Goal: Information Seeking & Learning: Learn about a topic

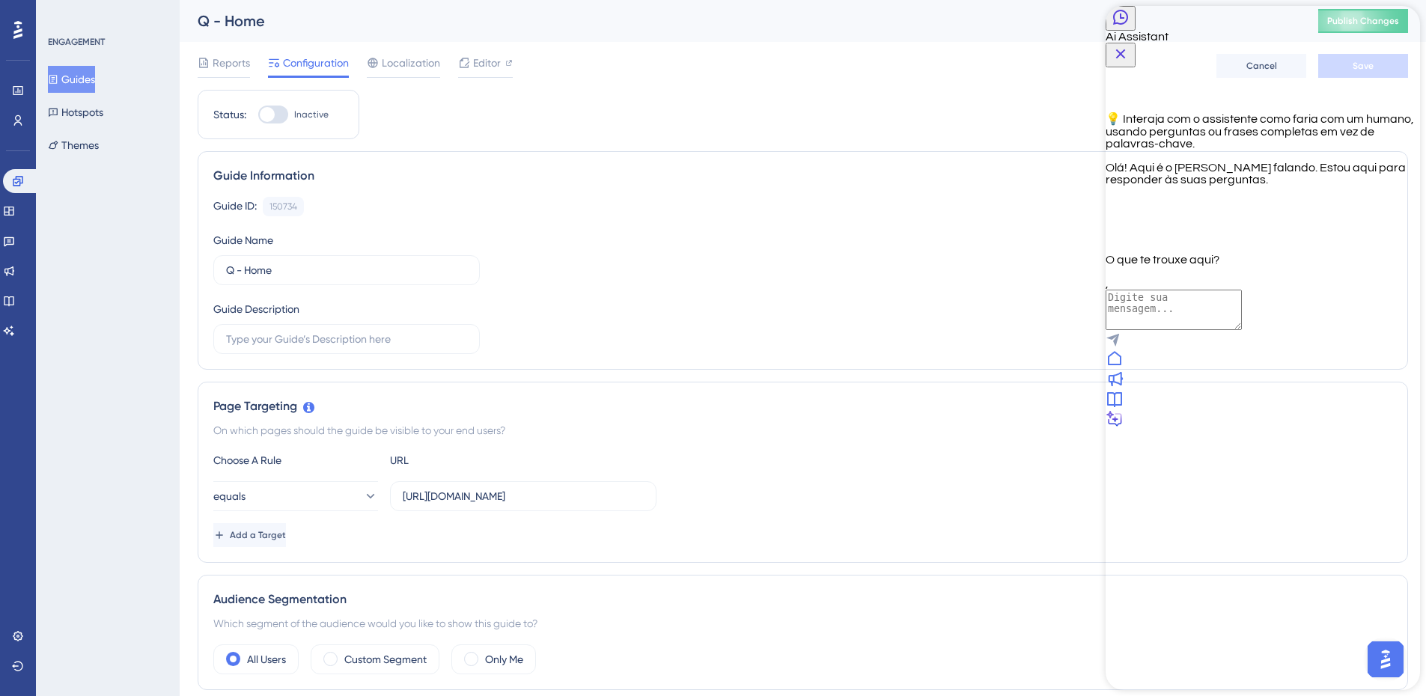
click at [1126, 49] on icon "Close Button" at bounding box center [1121, 54] width 10 height 10
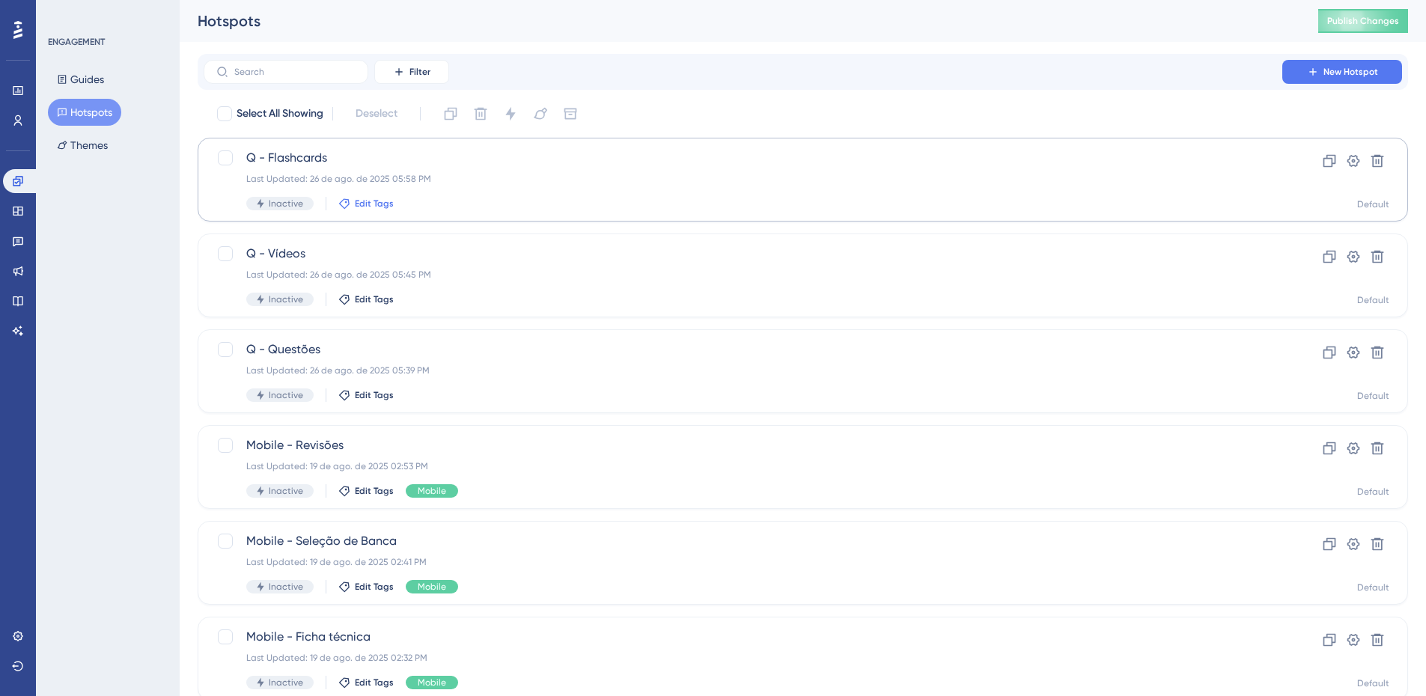
click at [362, 206] on span "Edit Tags" at bounding box center [374, 204] width 39 height 12
click at [359, 286] on div at bounding box center [356, 286] width 12 height 12
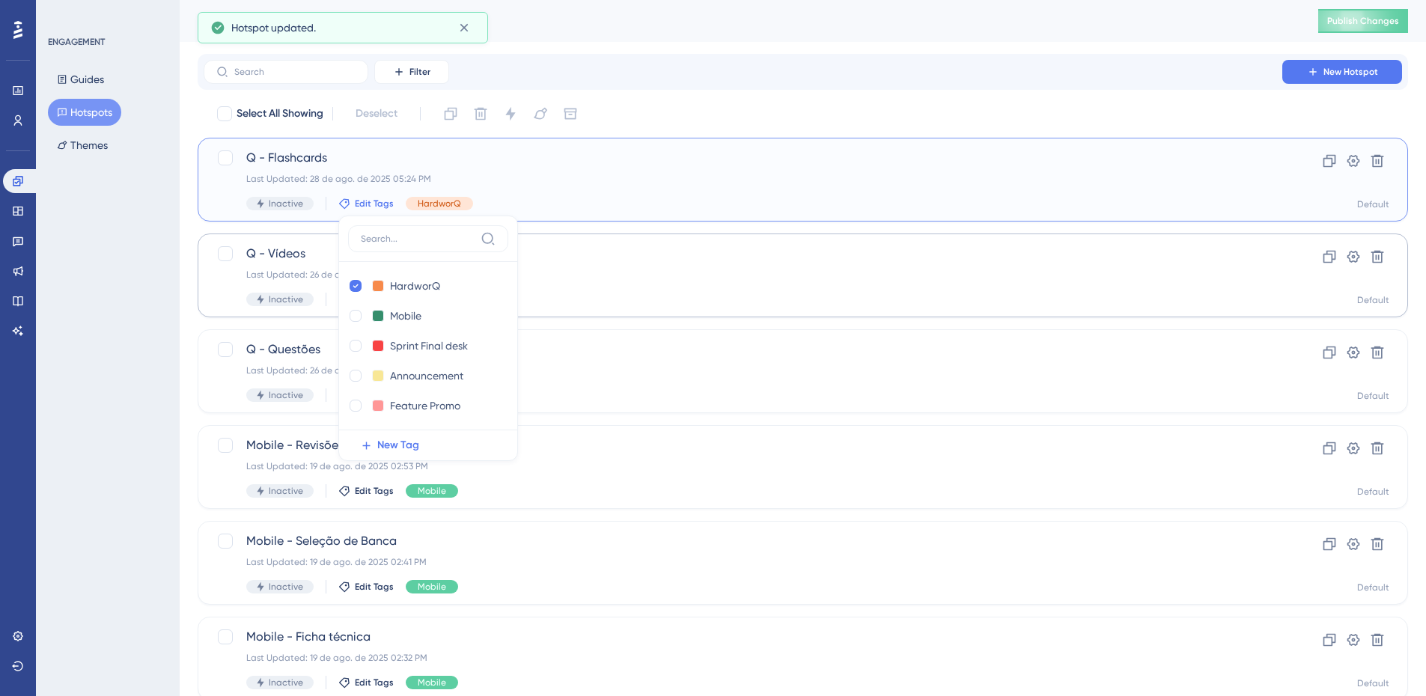
checkbox input "true"
click at [657, 248] on span "Q - Vídeos" at bounding box center [742, 254] width 993 height 18
click at [355, 295] on span "Edit Tags" at bounding box center [374, 299] width 39 height 12
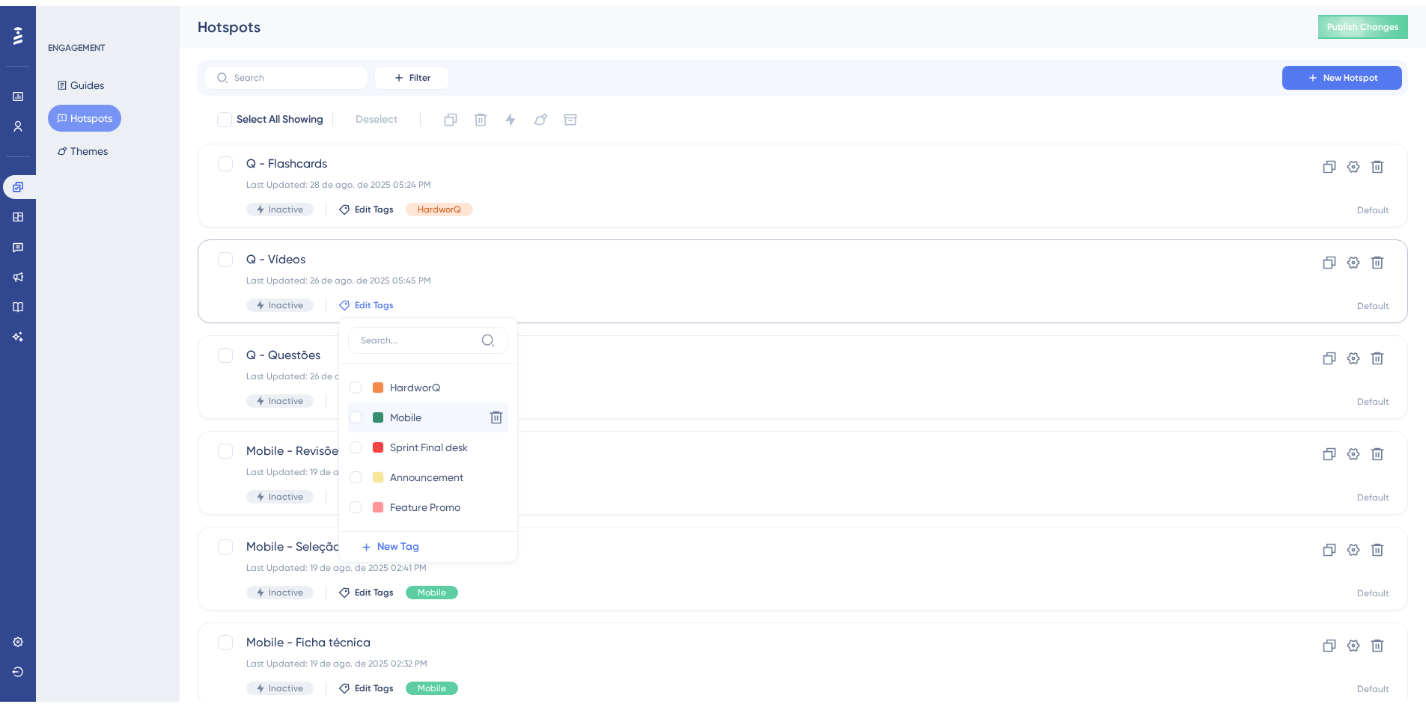
scroll to position [86, 0]
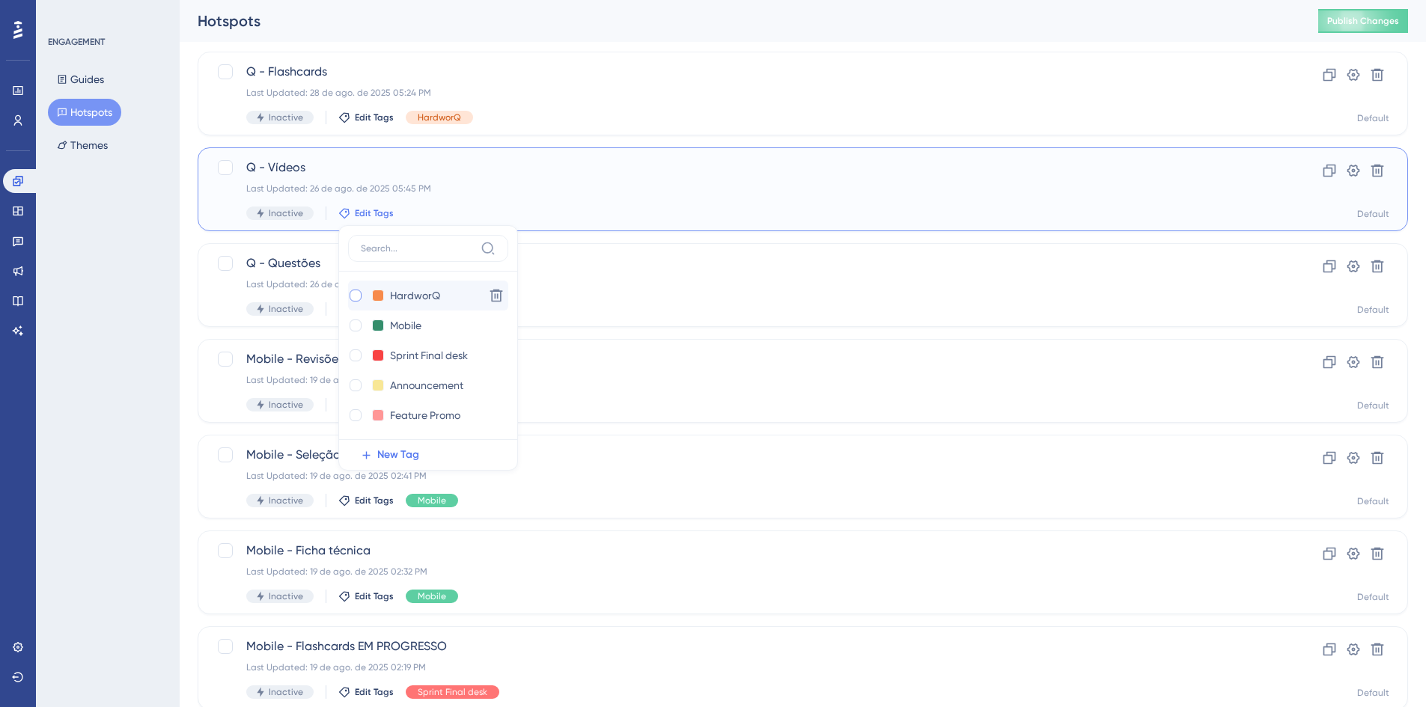
click at [359, 293] on div at bounding box center [356, 296] width 12 height 12
checkbox input "true"
click at [159, 267] on div "ENGAGEMENT Guides Hotspots Themes" at bounding box center [108, 353] width 144 height 707
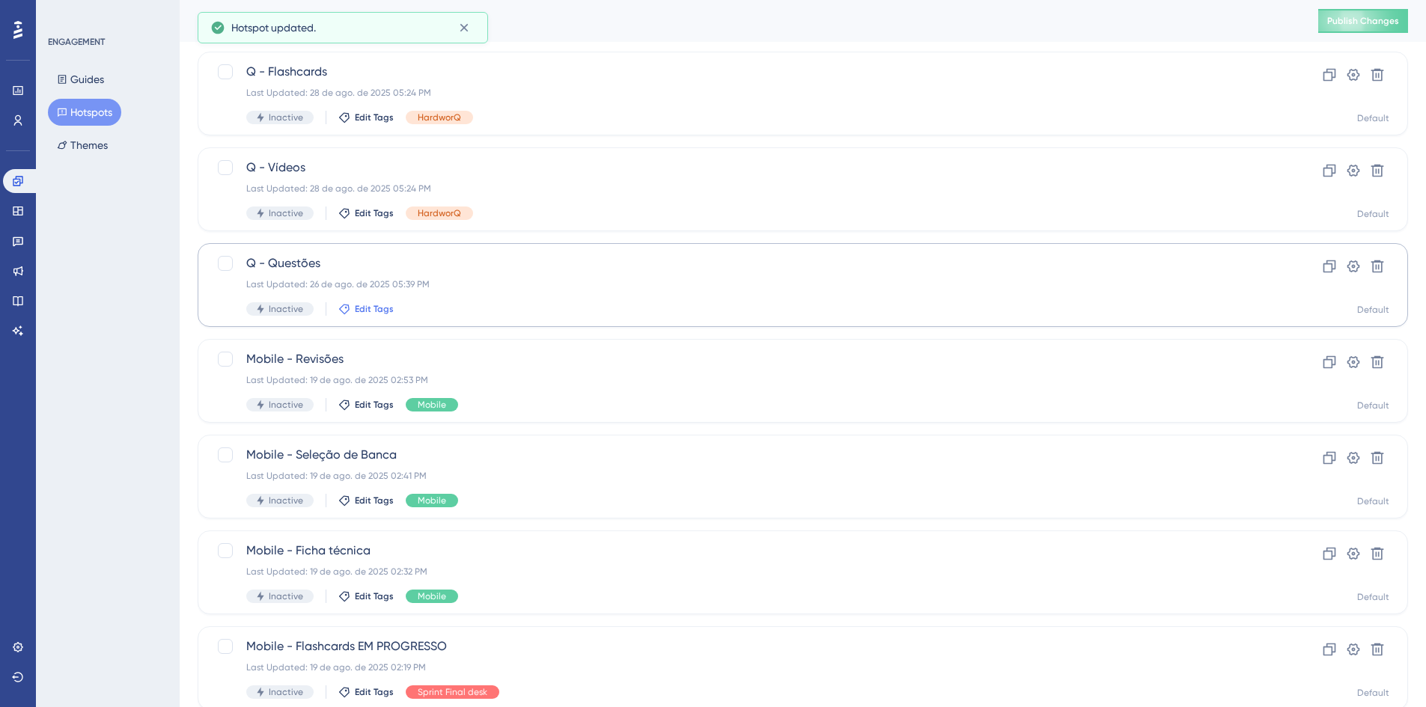
click at [356, 309] on span "Edit Tags" at bounding box center [374, 309] width 39 height 12
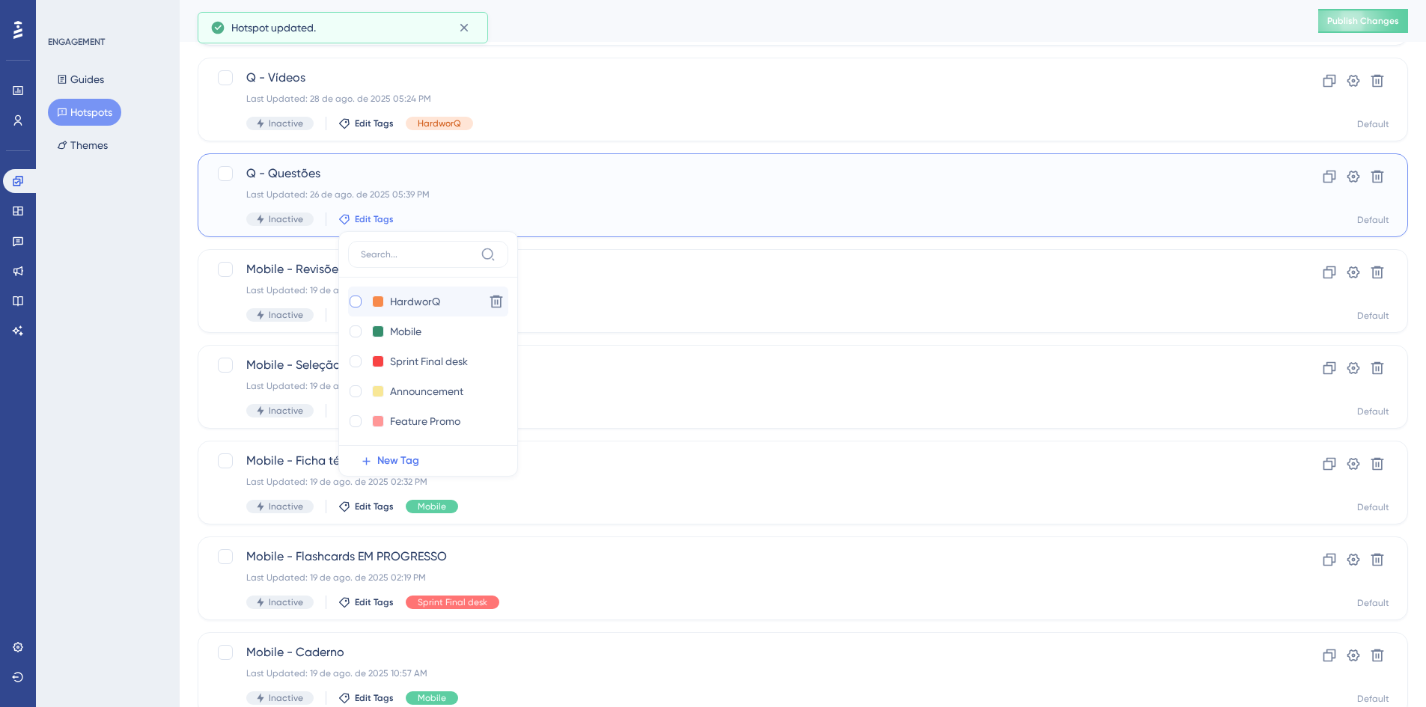
click at [350, 303] on div at bounding box center [356, 302] width 12 height 12
checkbox input "true"
click at [135, 300] on div "ENGAGEMENT Guides Hotspots Themes" at bounding box center [108, 353] width 144 height 707
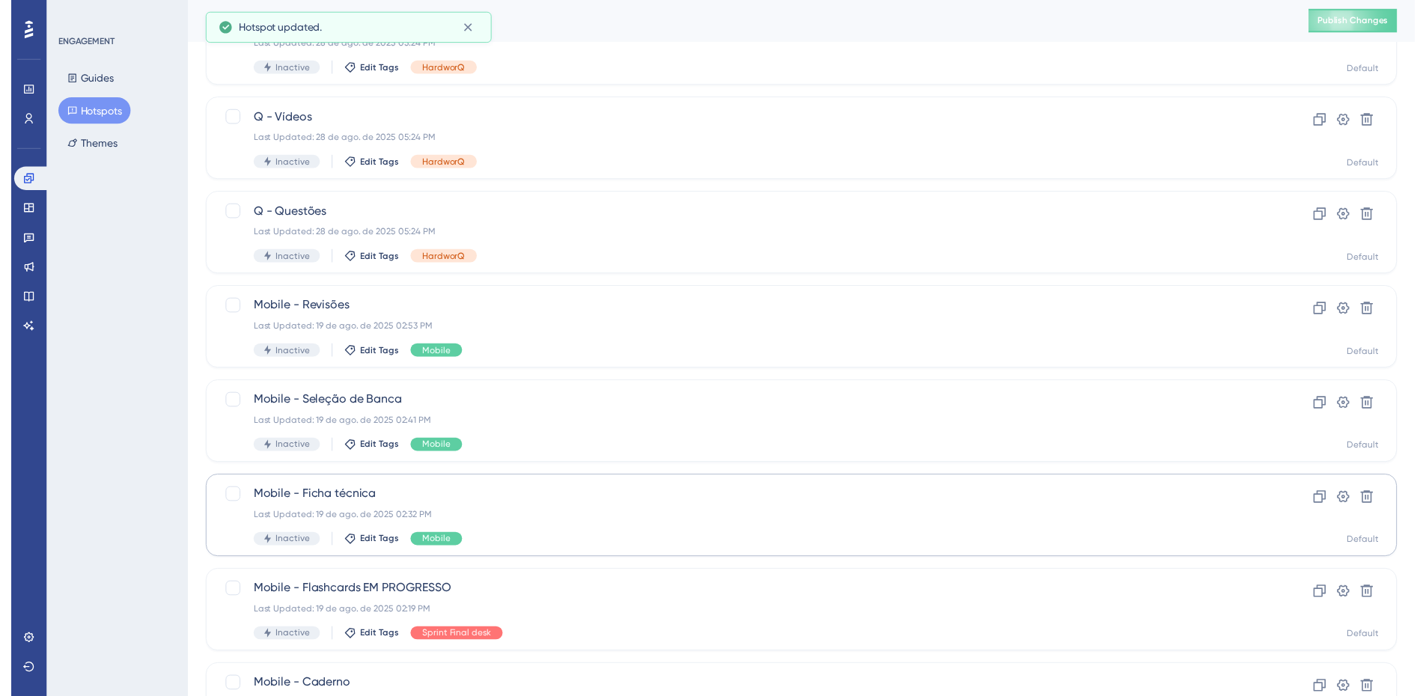
scroll to position [0, 0]
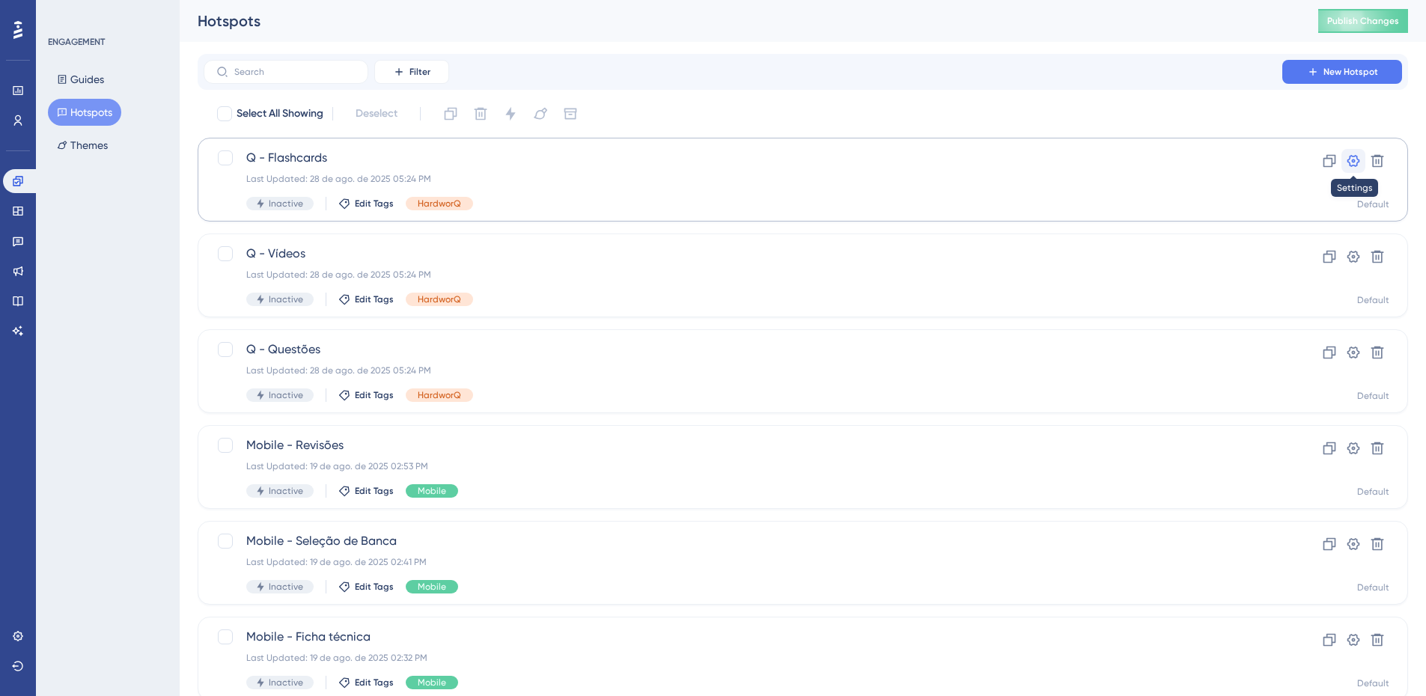
click at [1354, 161] on icon at bounding box center [1353, 160] width 15 height 15
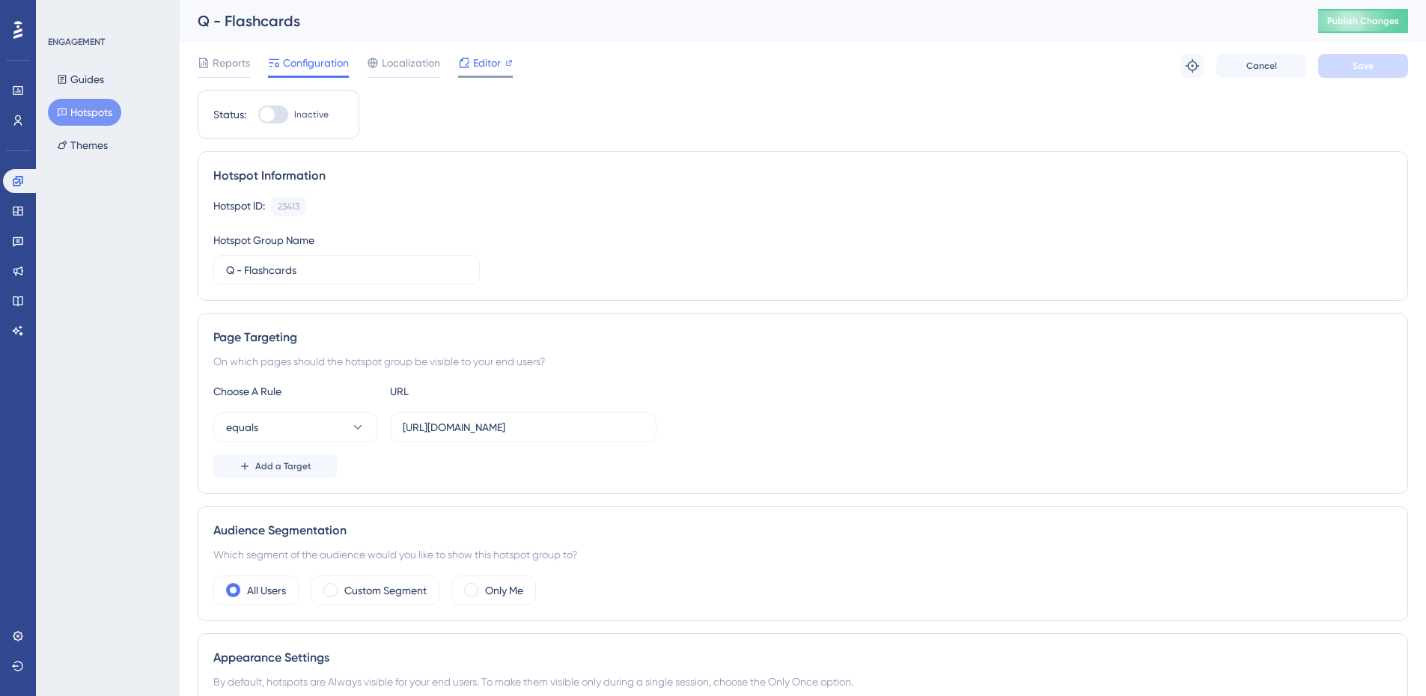
click at [480, 57] on span "Editor" at bounding box center [487, 63] width 28 height 18
click at [79, 147] on button "Themes" at bounding box center [82, 145] width 69 height 27
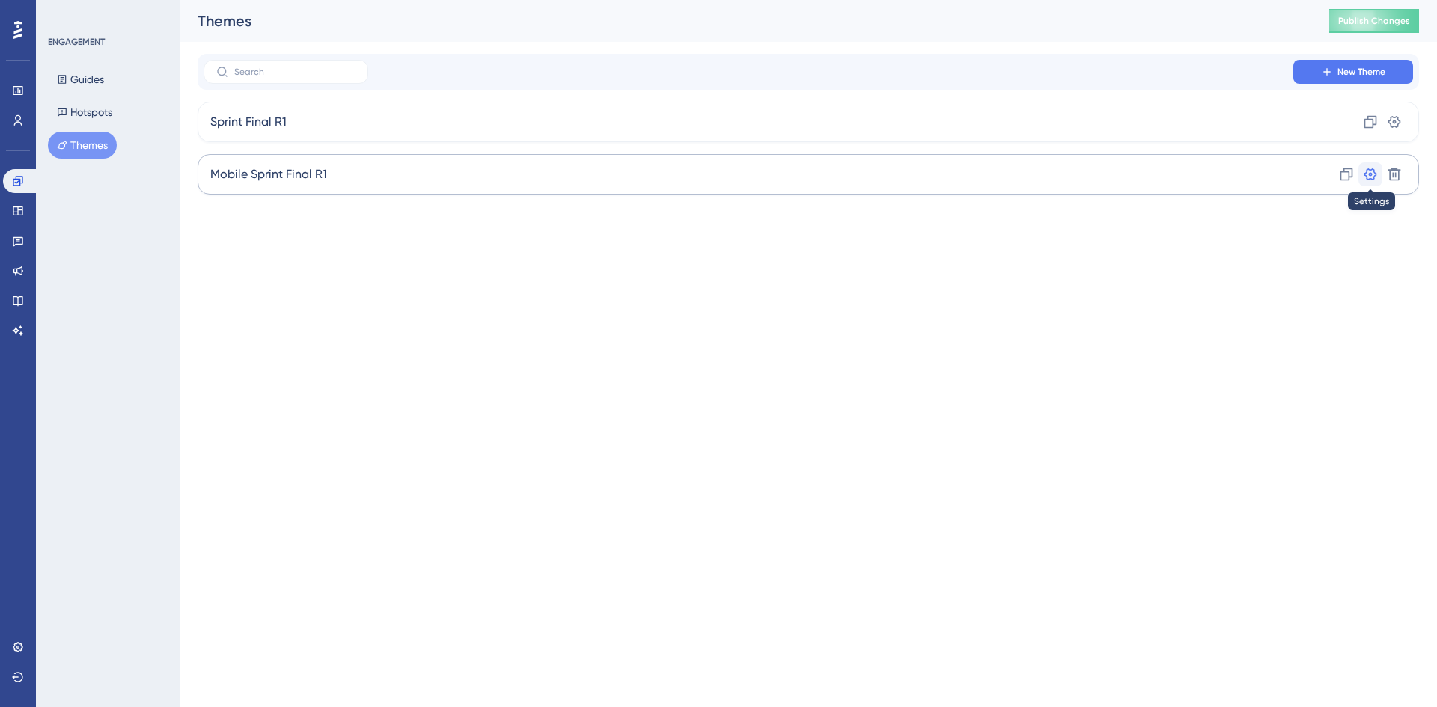
click at [1368, 178] on icon at bounding box center [1370, 174] width 15 height 15
click at [1400, 124] on icon at bounding box center [1395, 122] width 13 height 12
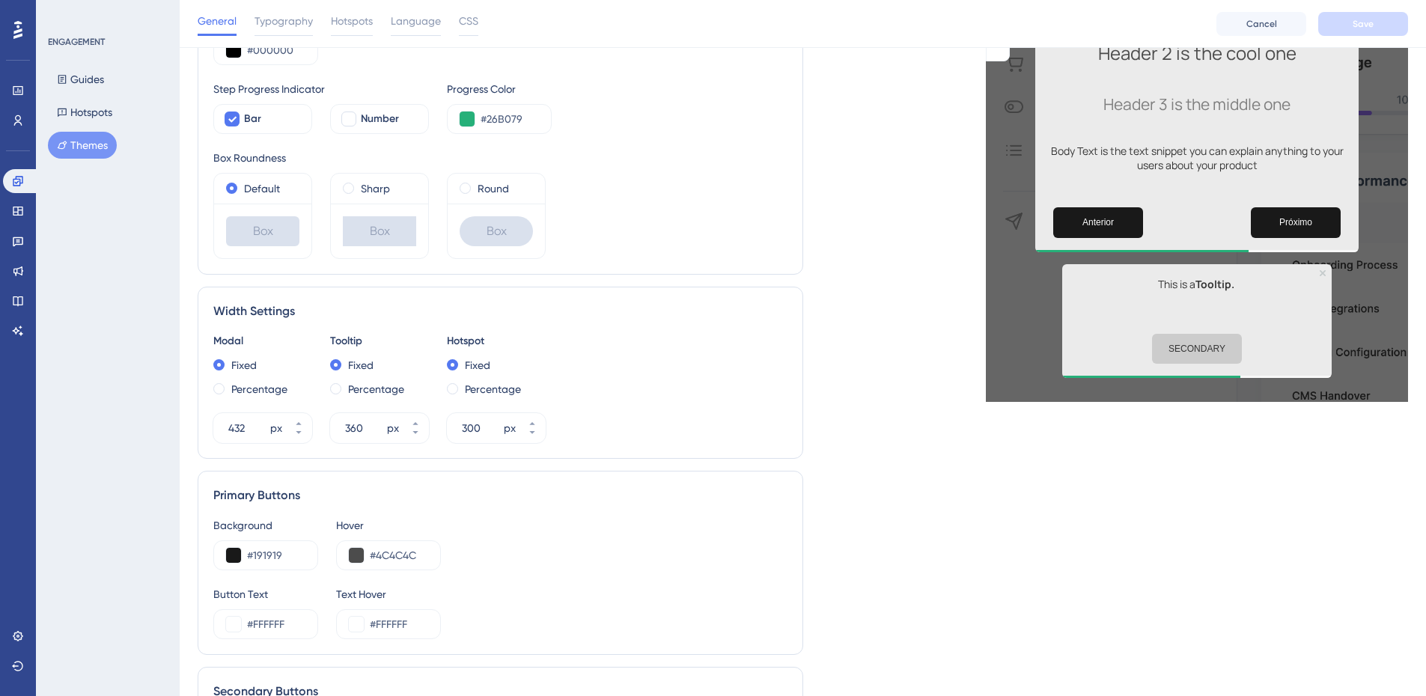
scroll to position [299, 0]
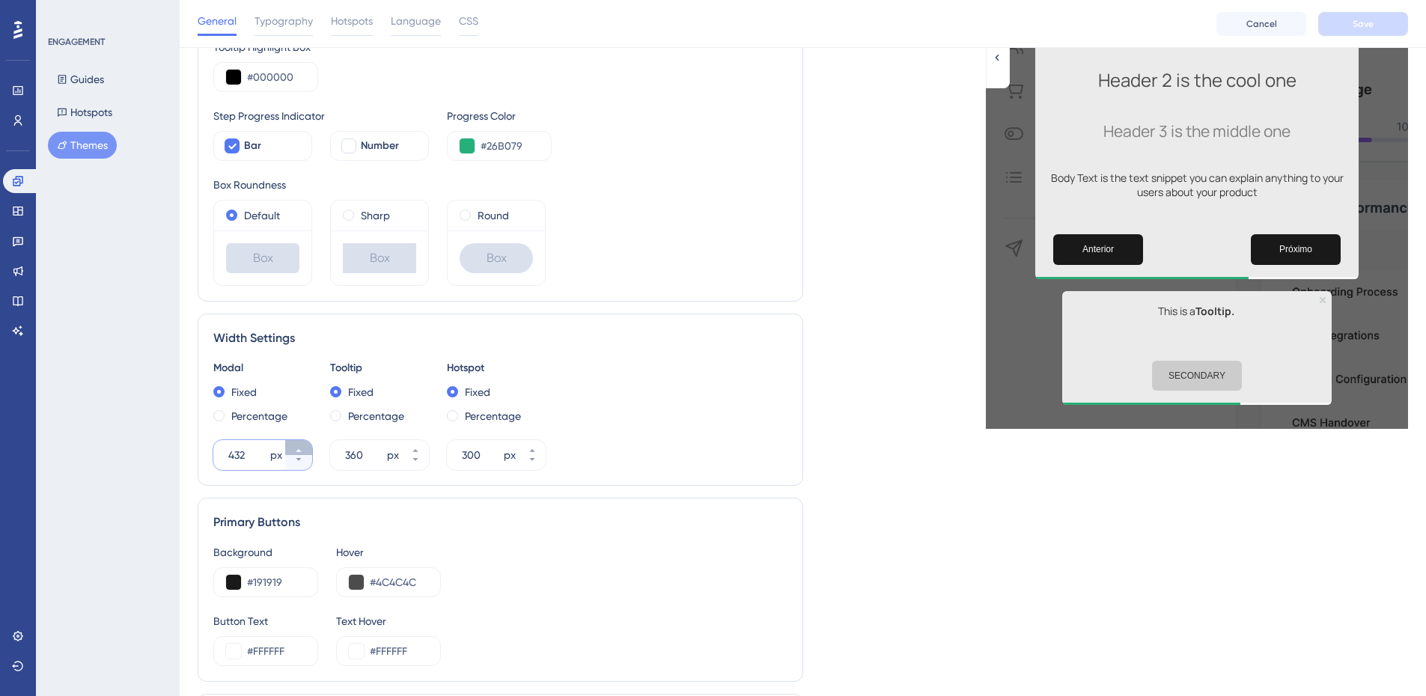
click at [301, 449] on icon at bounding box center [298, 450] width 9 height 9
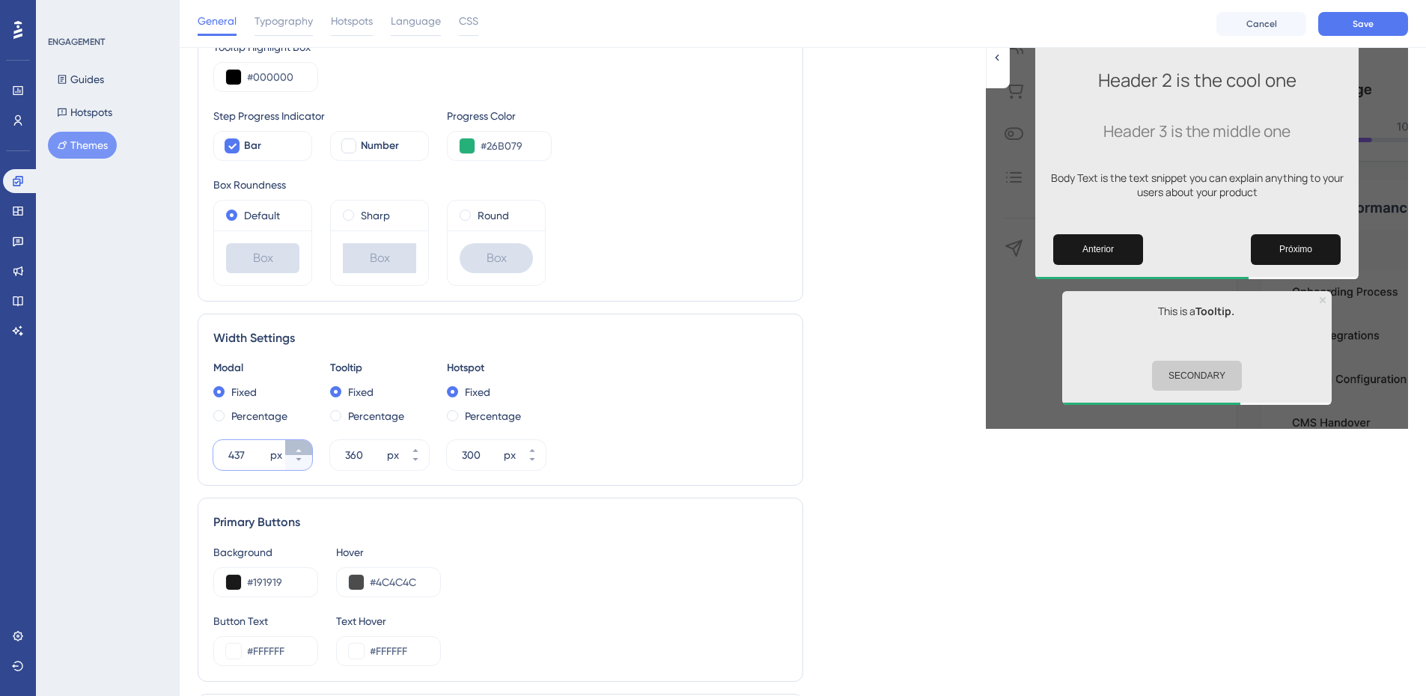
click at [301, 449] on icon at bounding box center [298, 450] width 9 height 9
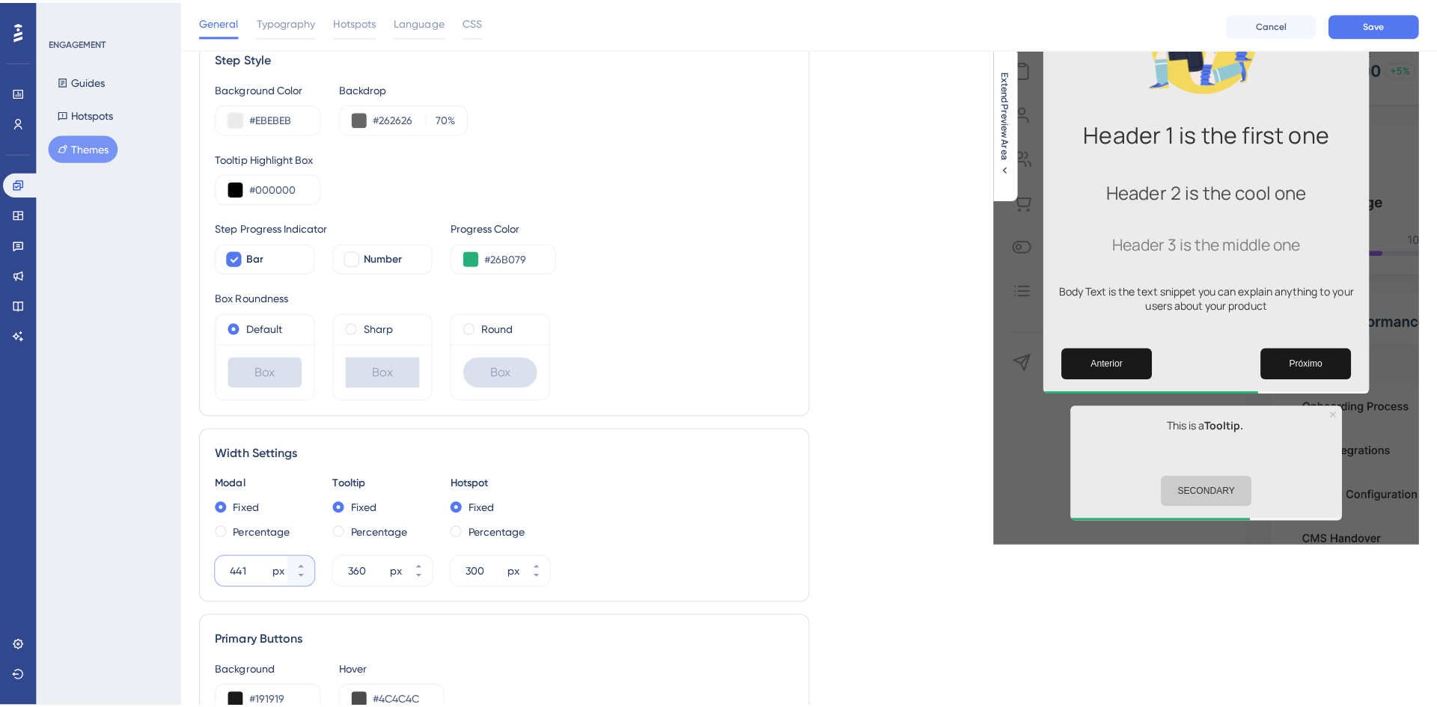
scroll to position [75, 0]
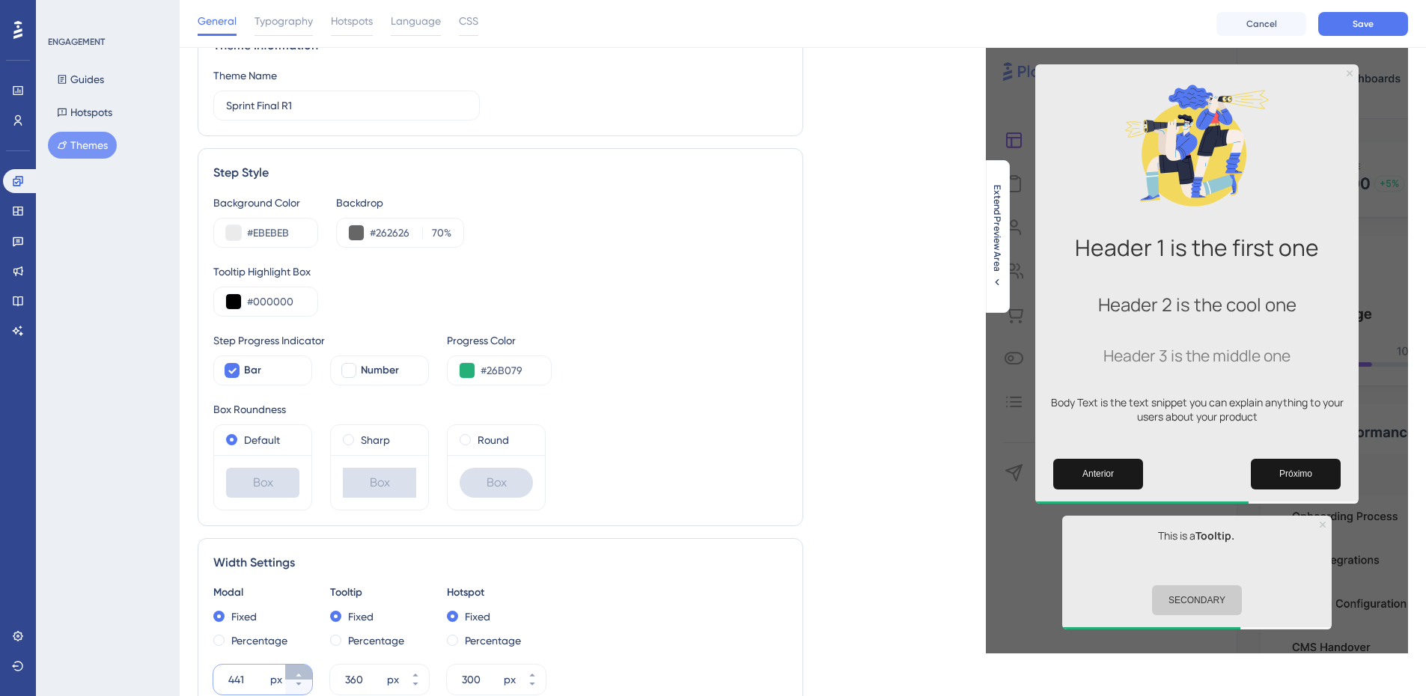
click at [302, 672] on icon at bounding box center [298, 675] width 9 height 9
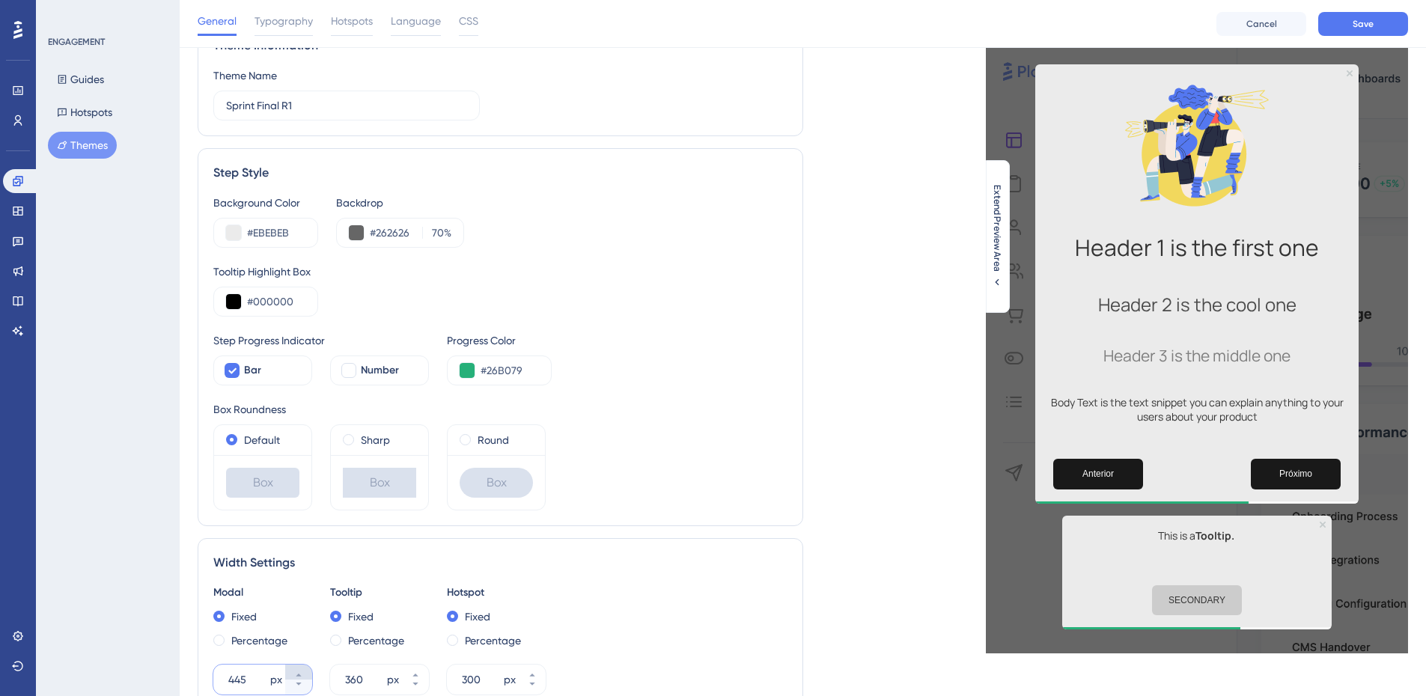
type input "446"
click at [411, 670] on button "360 px" at bounding box center [415, 672] width 27 height 15
click at [411, 670] on button "361 px" at bounding box center [415, 672] width 27 height 15
click at [411, 670] on button "362 px" at bounding box center [415, 672] width 27 height 15
click at [411, 670] on button "363 px" at bounding box center [415, 672] width 27 height 15
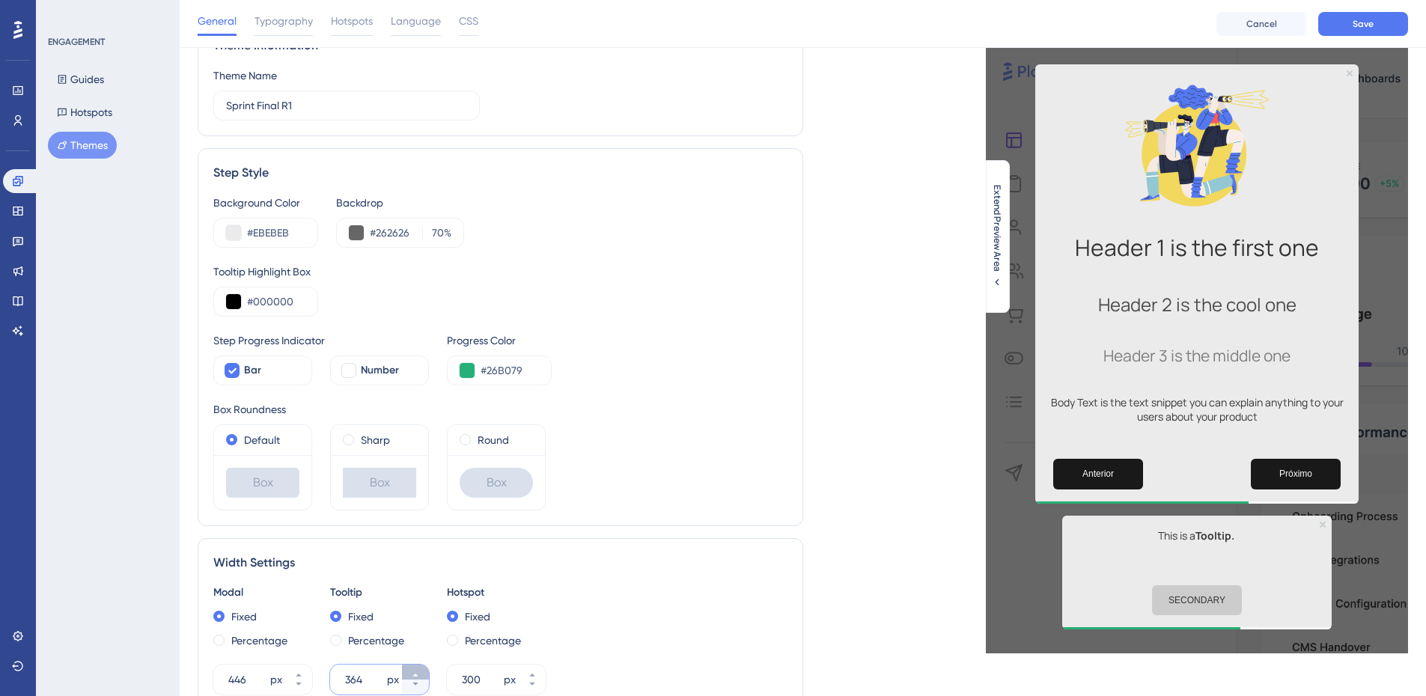
click at [411, 670] on button "364 px" at bounding box center [415, 672] width 27 height 15
type input "365"
click at [538, 676] on button "300 px" at bounding box center [532, 672] width 27 height 15
click at [538, 676] on button "301 px" at bounding box center [532, 672] width 27 height 15
click at [538, 676] on button "302 px" at bounding box center [532, 672] width 27 height 15
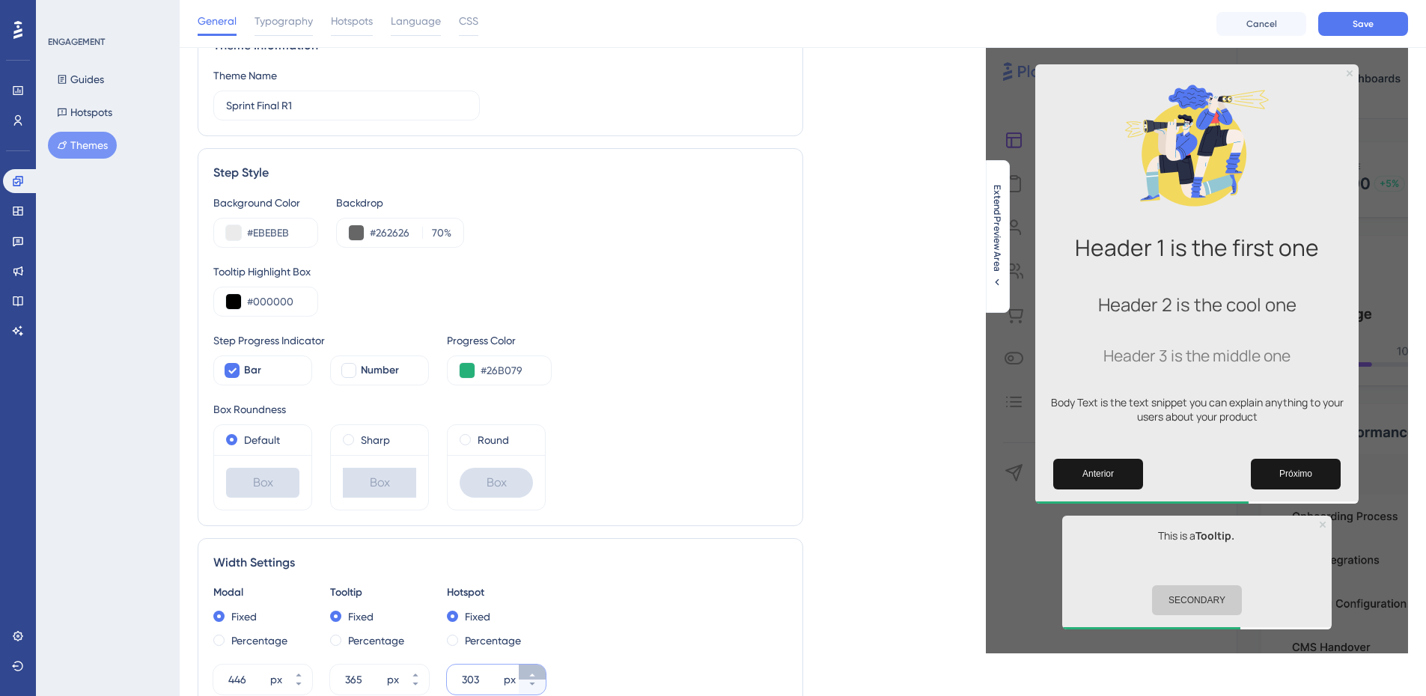
click at [538, 676] on button "303 px" at bounding box center [532, 672] width 27 height 15
click at [535, 686] on icon at bounding box center [532, 684] width 9 height 9
type input "302"
click at [1270, 21] on span "Cancel" at bounding box center [1261, 24] width 31 height 12
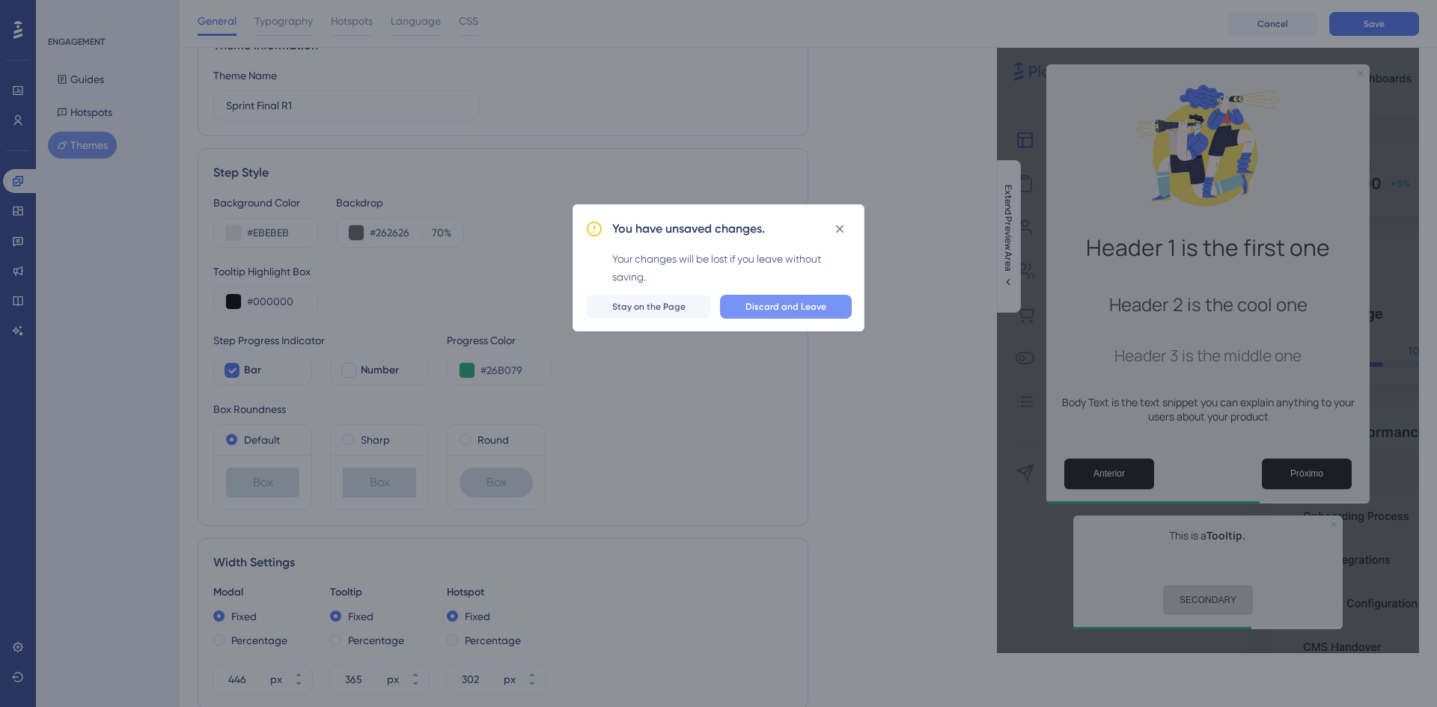
click at [783, 312] on span "Discard and Leave" at bounding box center [786, 307] width 81 height 12
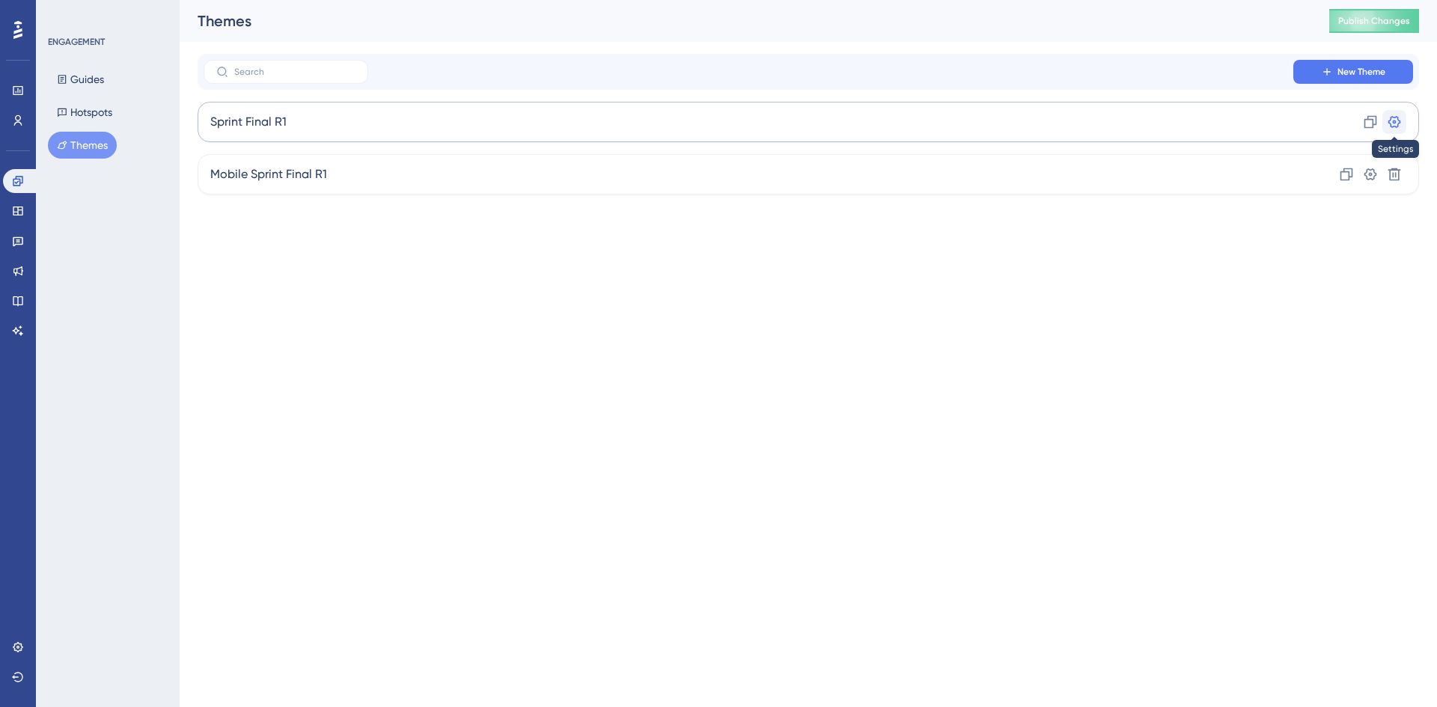
click at [1396, 127] on icon at bounding box center [1395, 122] width 13 height 12
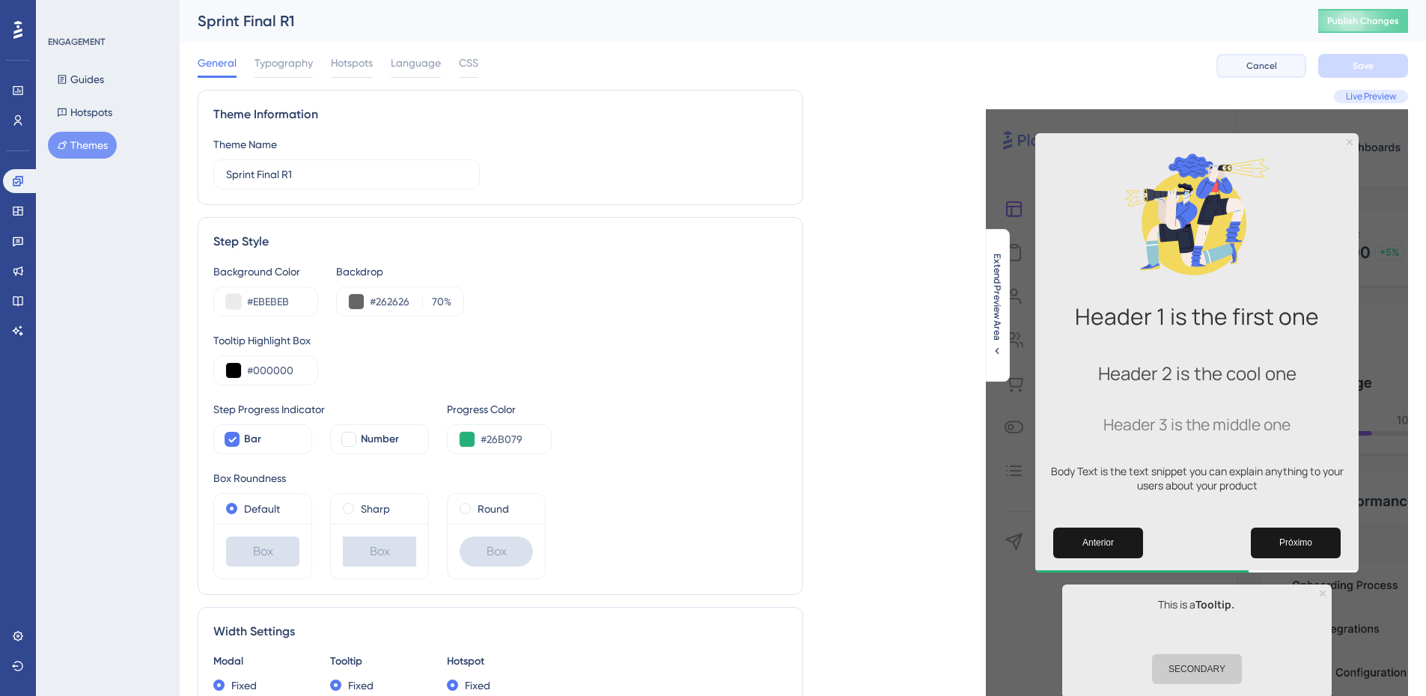
click at [1271, 64] on span "Cancel" at bounding box center [1261, 66] width 31 height 12
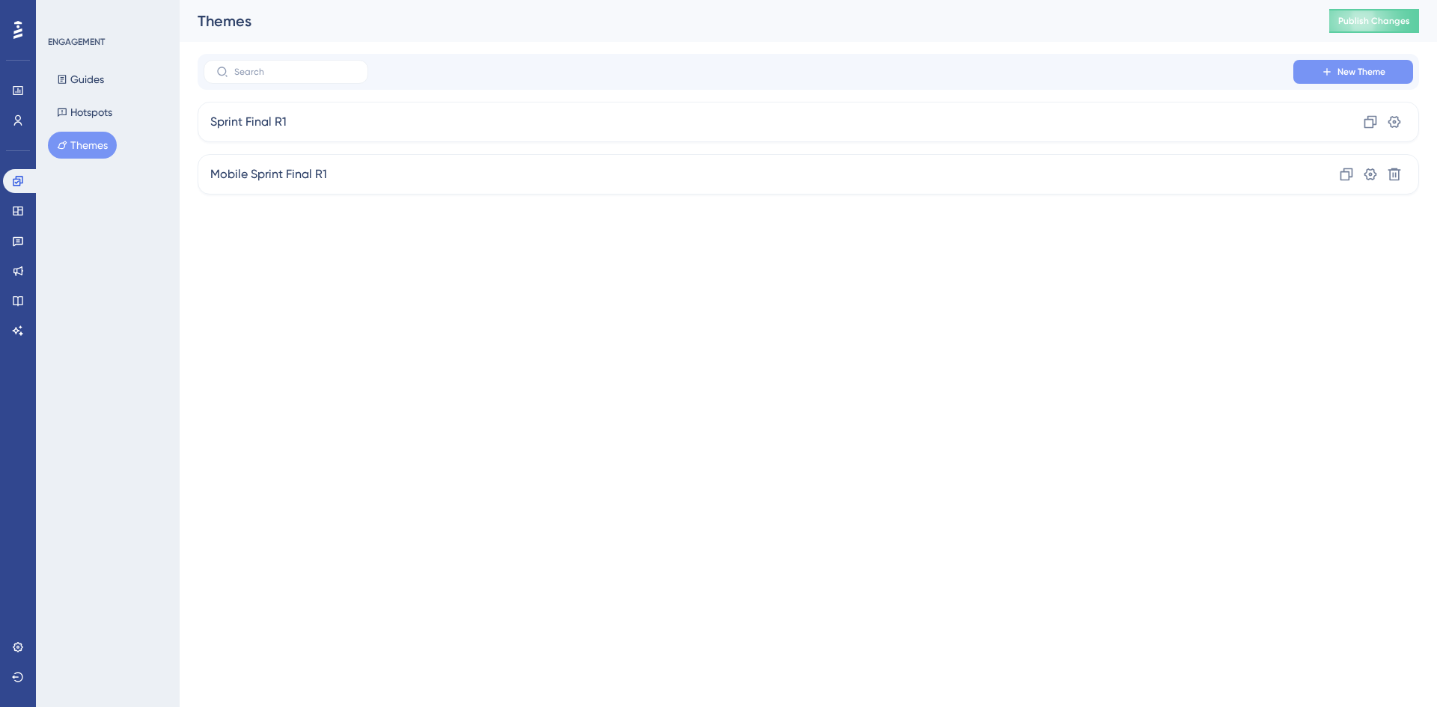
click at [1381, 71] on span "New Theme" at bounding box center [1362, 72] width 48 height 12
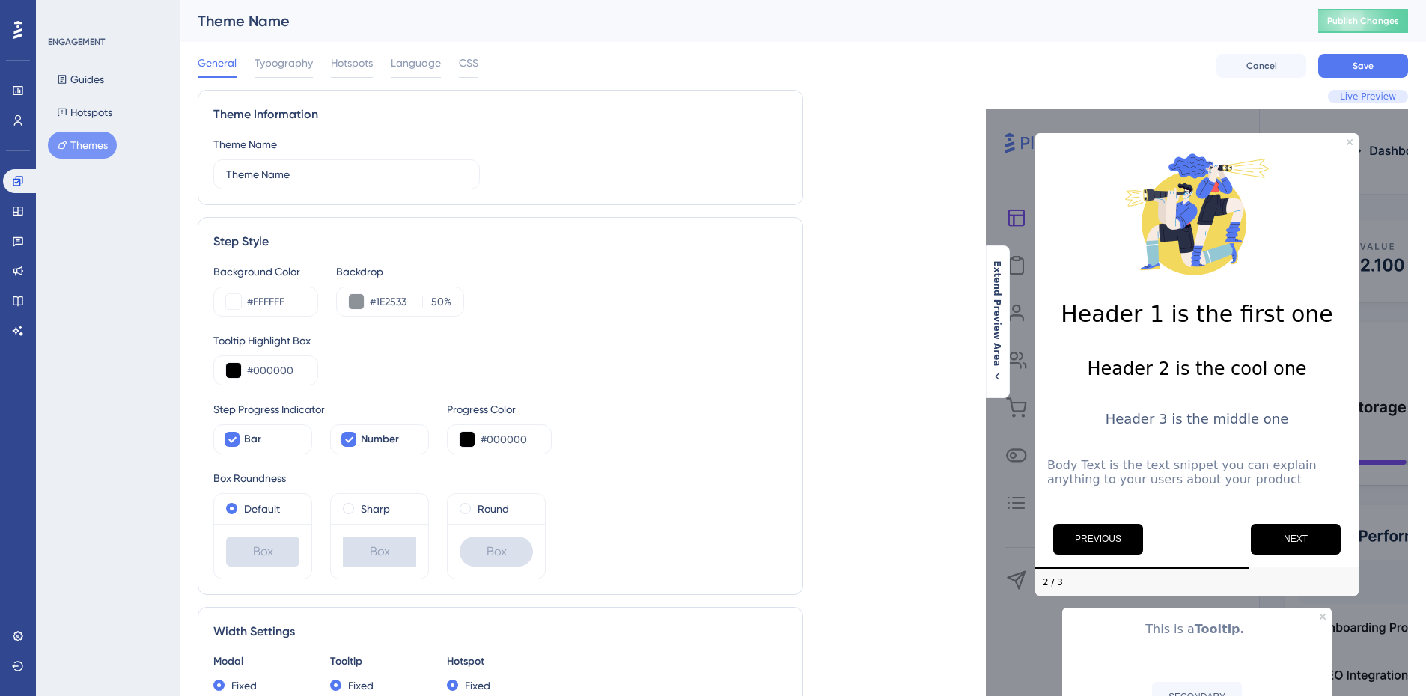
scroll to position [75, 0]
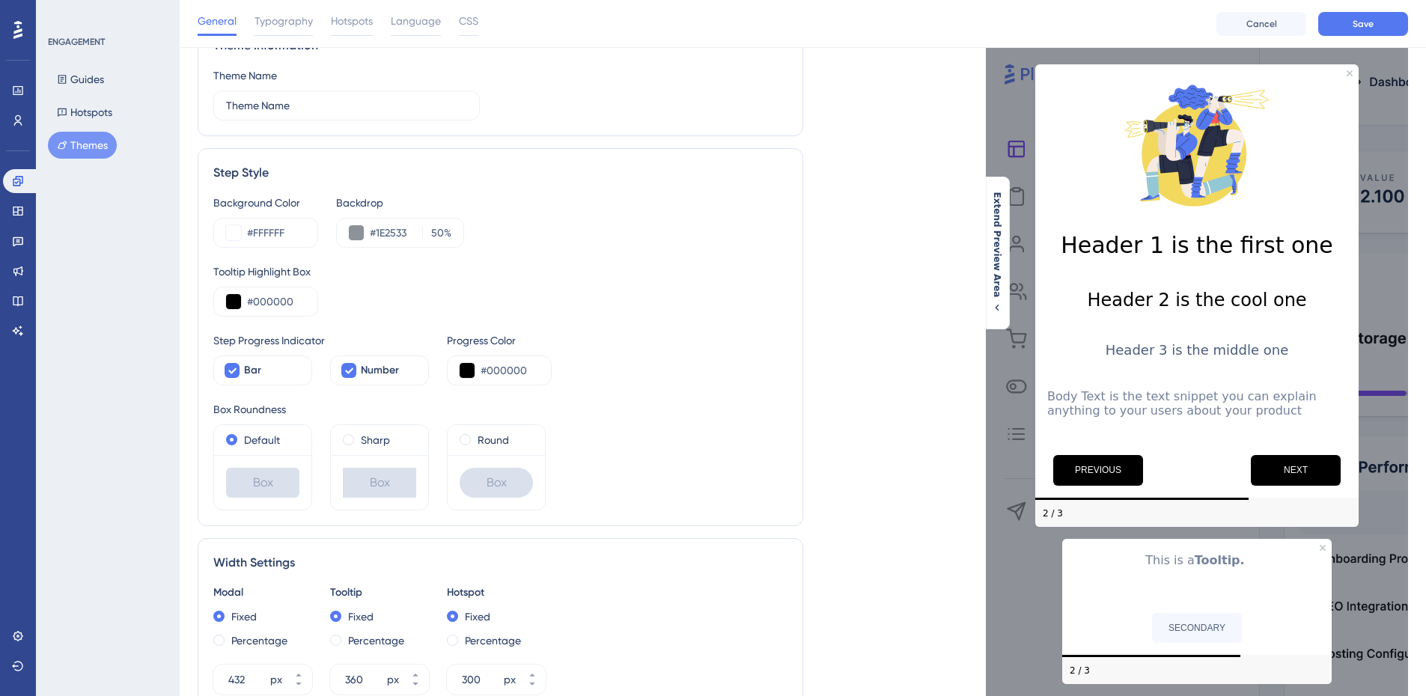
click at [1249, 124] on img at bounding box center [1197, 145] width 150 height 150
click at [1309, 469] on button "NEXT" at bounding box center [1296, 470] width 90 height 31
click at [1304, 477] on button "NEXT" at bounding box center [1296, 470] width 90 height 31
click at [1094, 477] on button "PREVIOUS" at bounding box center [1098, 470] width 90 height 31
click at [475, 444] on div "Round" at bounding box center [496, 440] width 73 height 18
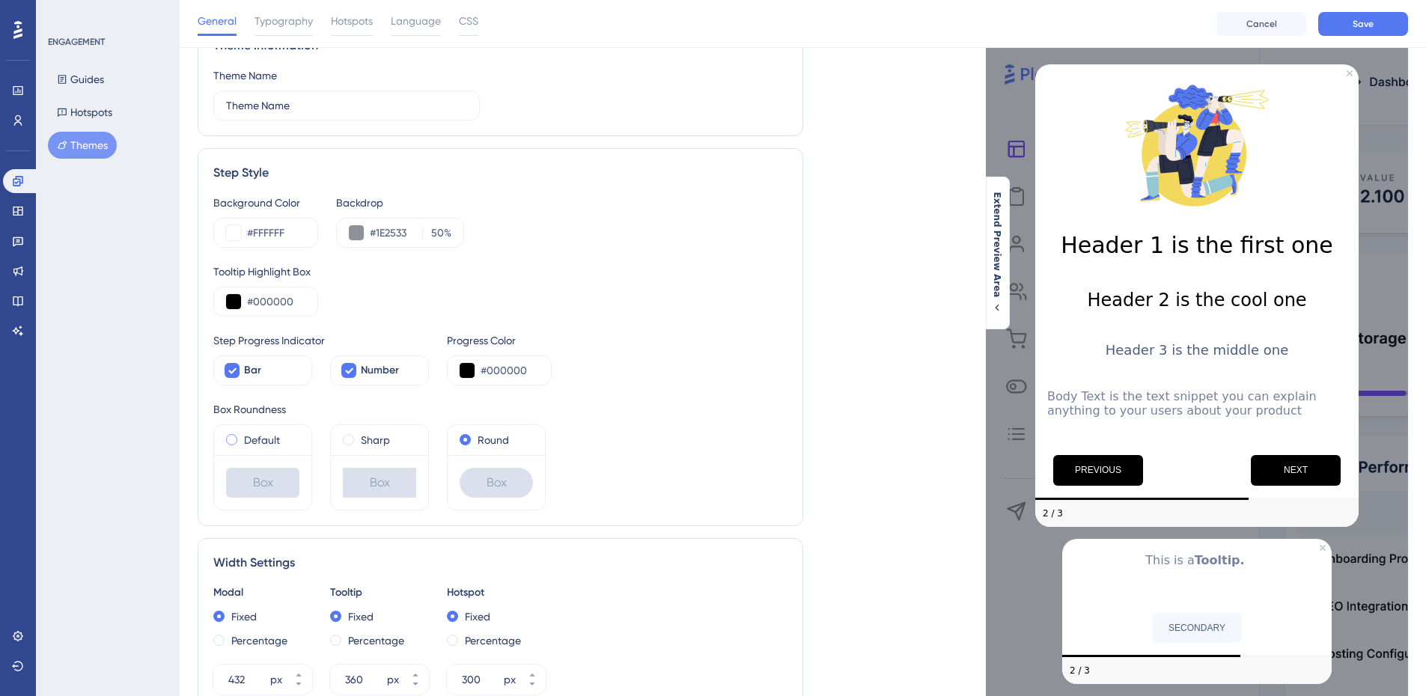
click at [230, 436] on span at bounding box center [231, 439] width 11 height 11
click at [242, 436] on input "radio" at bounding box center [242, 436] width 0 height 0
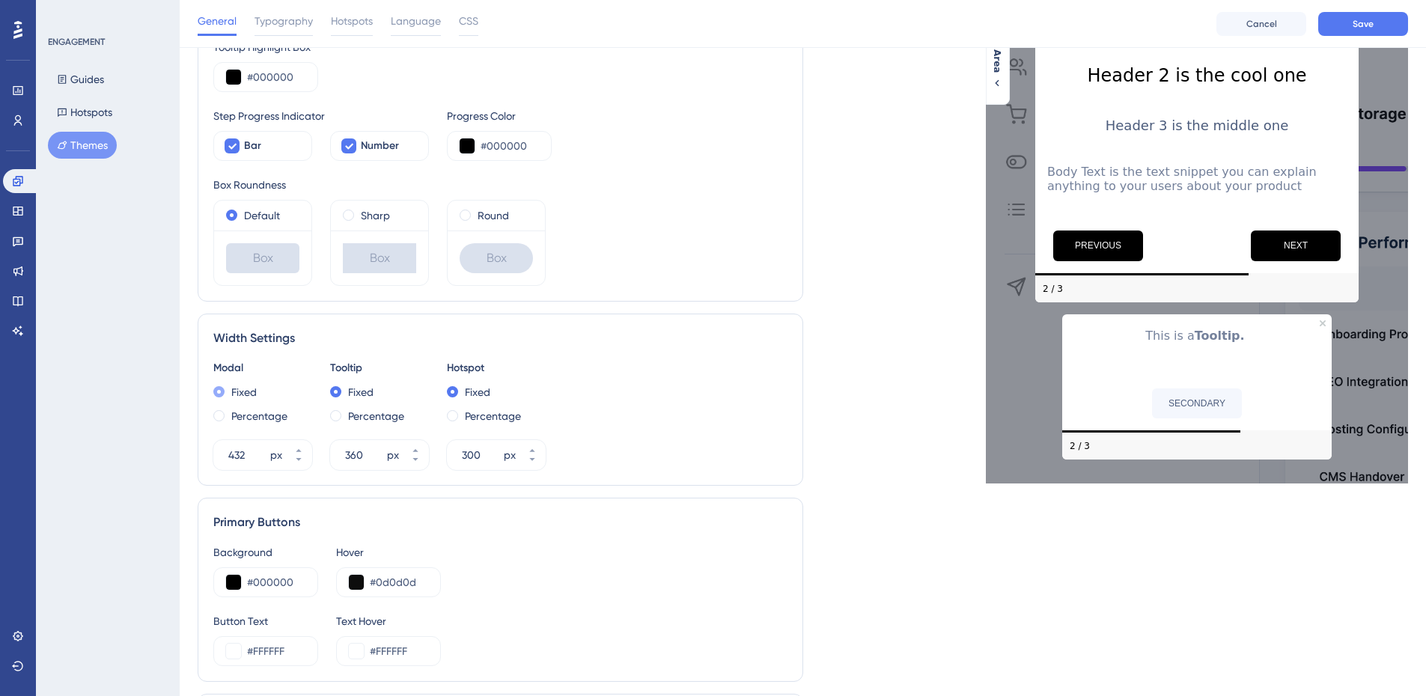
scroll to position [150, 0]
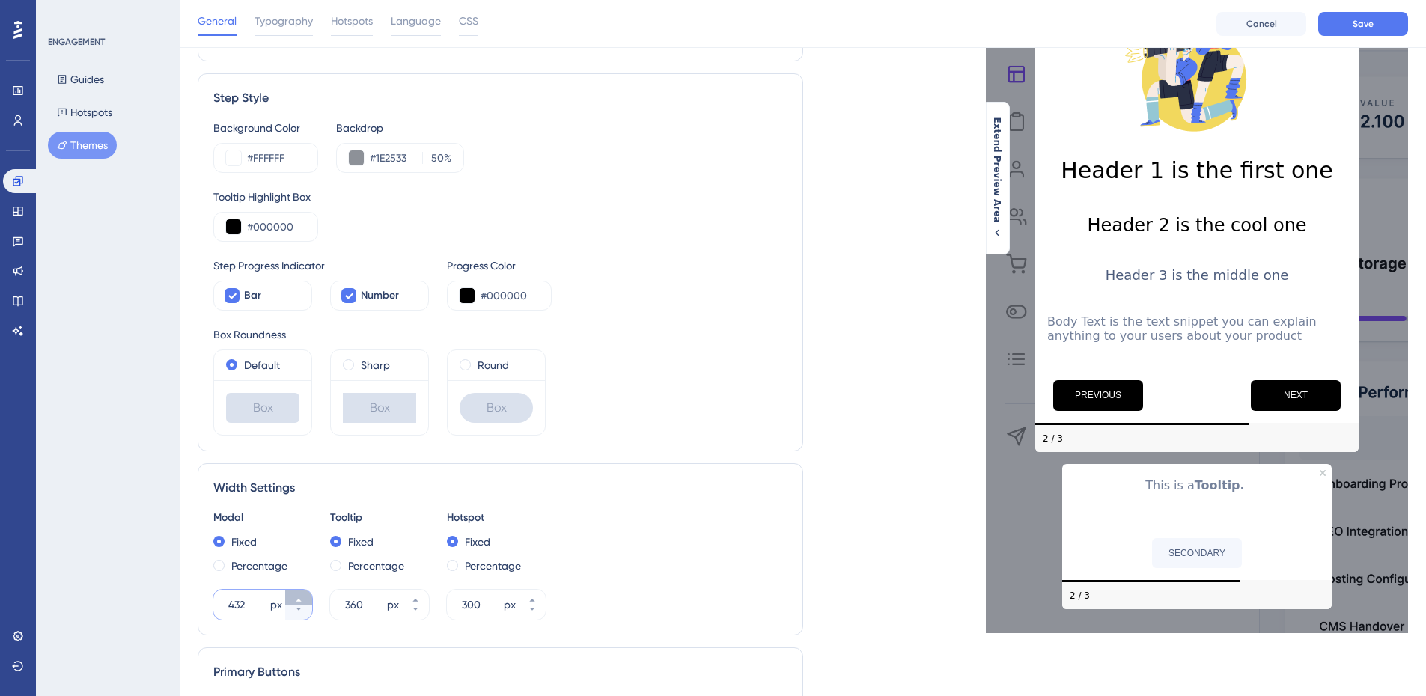
click at [294, 597] on icon at bounding box center [298, 600] width 9 height 9
click at [305, 615] on button "436 px" at bounding box center [298, 612] width 27 height 15
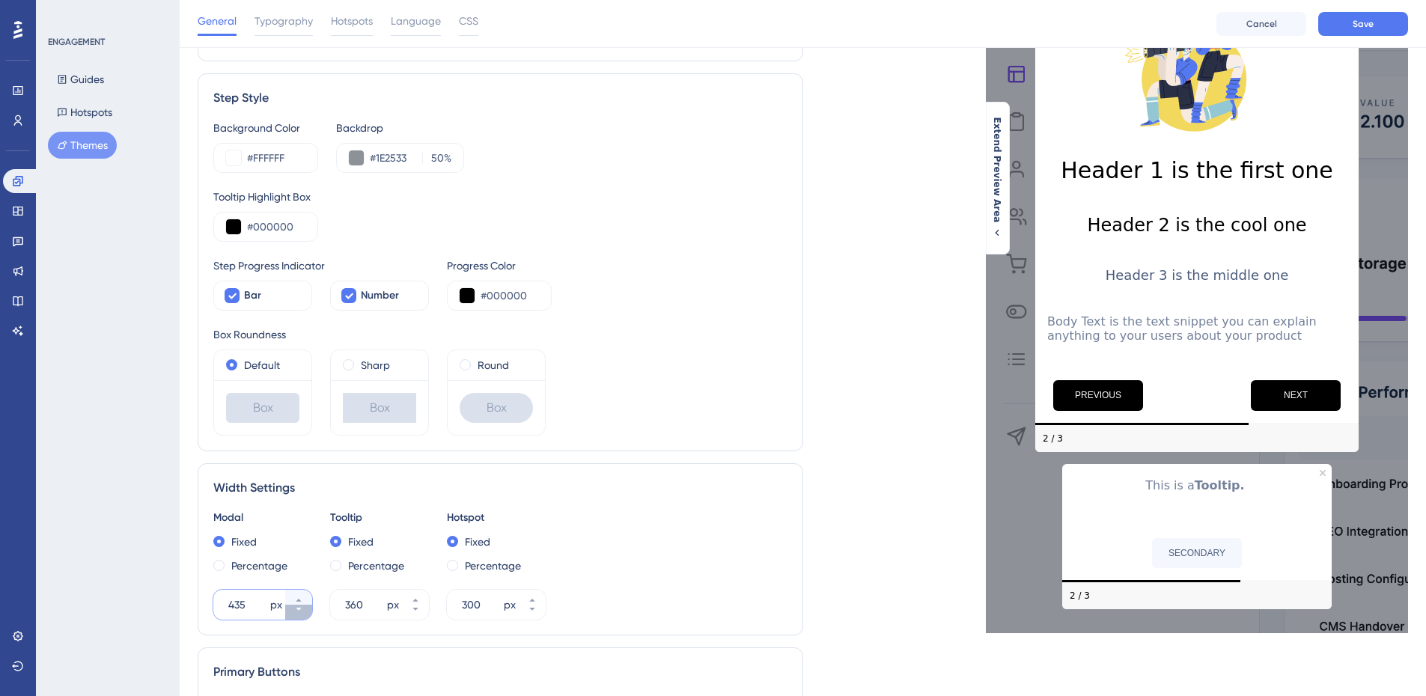
click at [305, 615] on button "435 px" at bounding box center [298, 612] width 27 height 15
click at [305, 615] on button "434 px" at bounding box center [298, 612] width 27 height 15
drag, startPoint x: 305, startPoint y: 615, endPoint x: 323, endPoint y: 594, distance: 27.6
click at [305, 615] on button "433 px" at bounding box center [298, 612] width 27 height 15
type input "432"
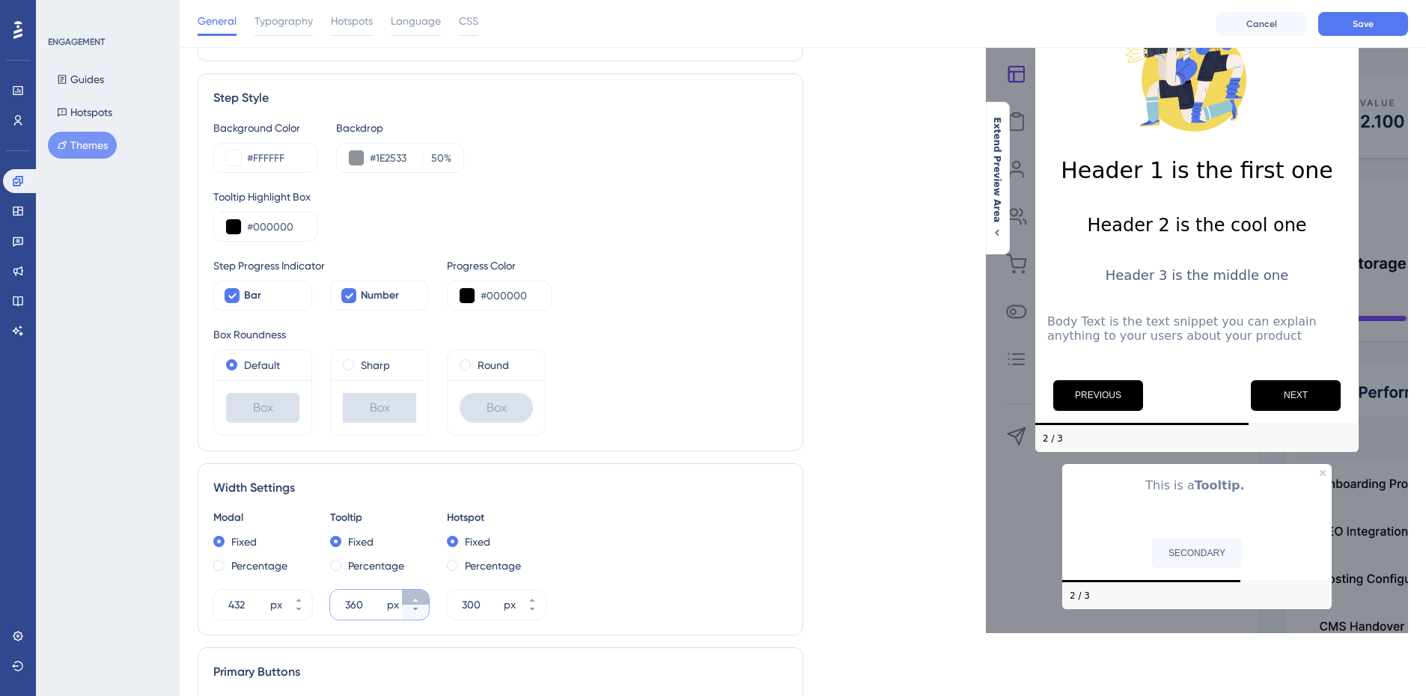
click at [416, 600] on icon at bounding box center [414, 600] width 5 height 3
click at [415, 613] on icon at bounding box center [415, 609] width 9 height 9
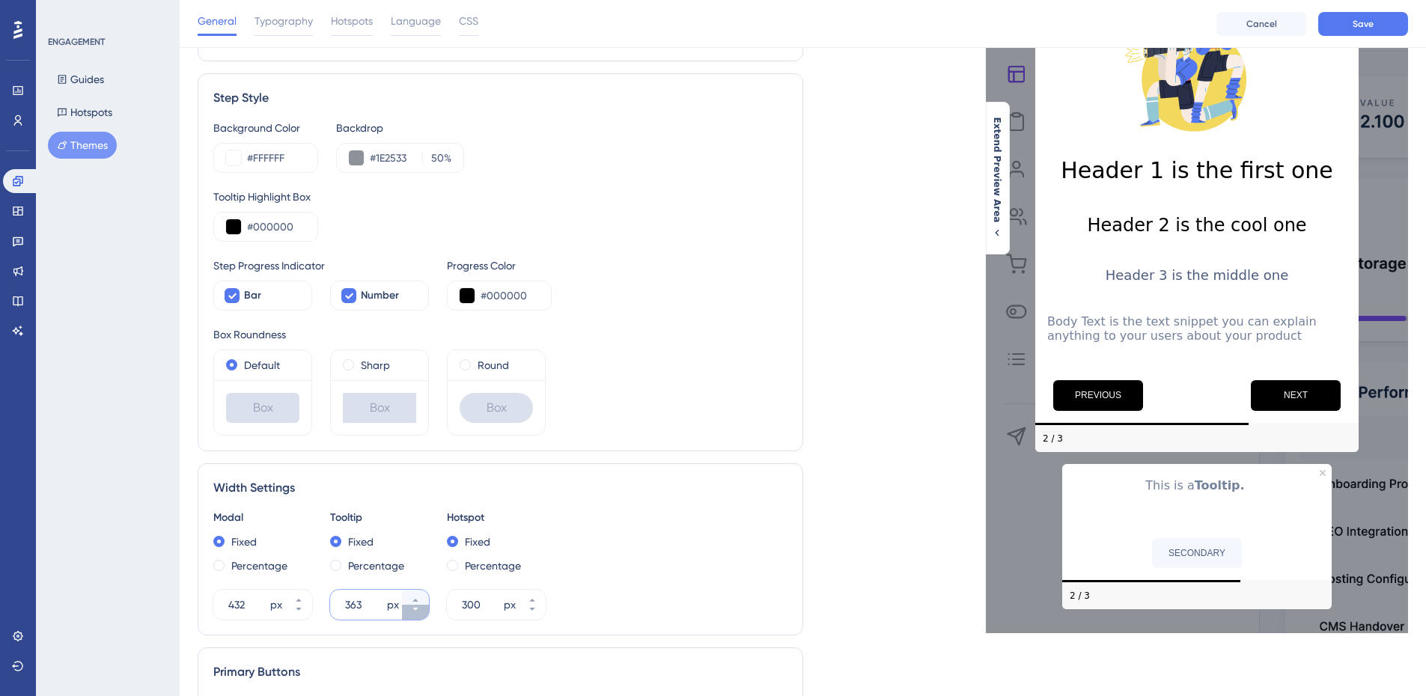
click at [415, 613] on icon at bounding box center [415, 609] width 9 height 9
click at [418, 594] on button "359 px" at bounding box center [415, 597] width 27 height 15
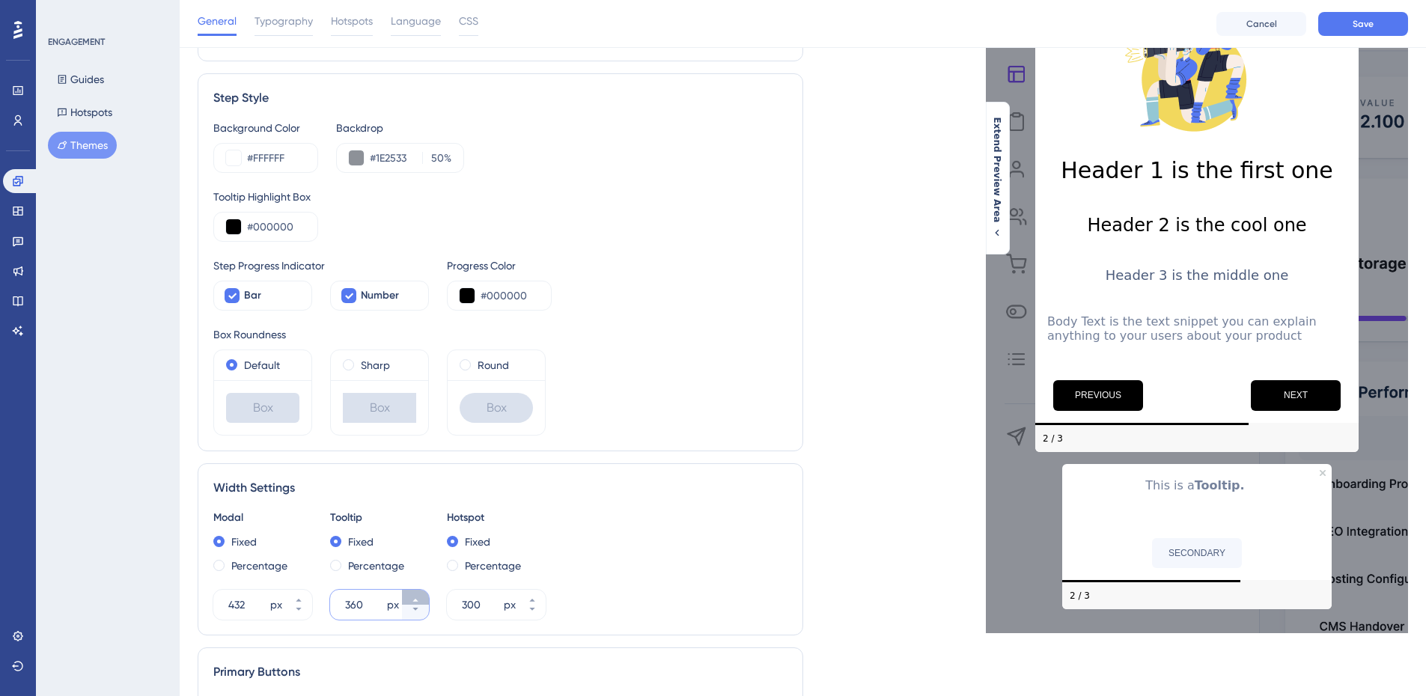
click at [418, 594] on button "360 px" at bounding box center [415, 597] width 27 height 15
click at [418, 594] on button "361 px" at bounding box center [415, 597] width 27 height 15
click at [418, 594] on button "362 px" at bounding box center [415, 597] width 27 height 15
click at [418, 594] on button "363 px" at bounding box center [415, 597] width 27 height 15
click at [420, 609] on button "364 px" at bounding box center [415, 612] width 27 height 15
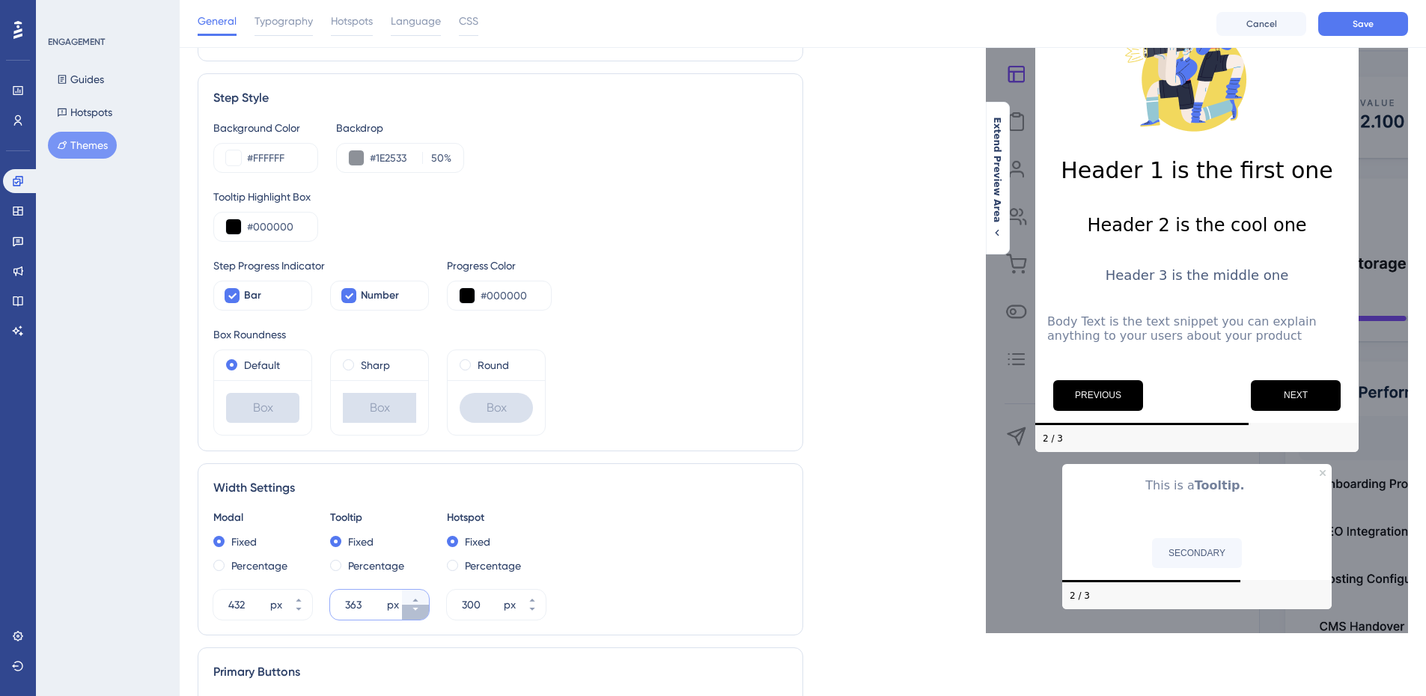
click at [420, 609] on button "363 px" at bounding box center [415, 612] width 27 height 15
click at [420, 609] on button "362 px" at bounding box center [415, 612] width 27 height 15
drag, startPoint x: 420, startPoint y: 609, endPoint x: 433, endPoint y: 605, distance: 13.5
click at [421, 609] on button "361 px" at bounding box center [415, 612] width 27 height 15
type input "360"
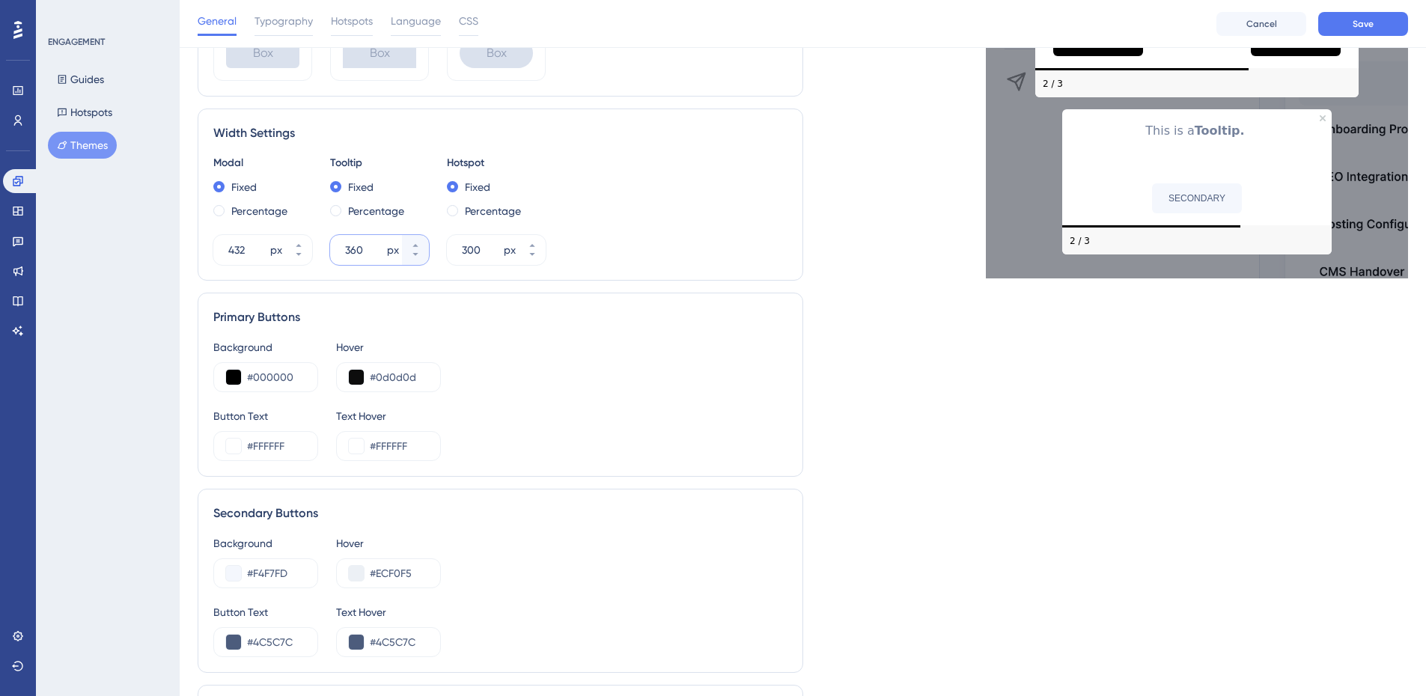
scroll to position [0, 0]
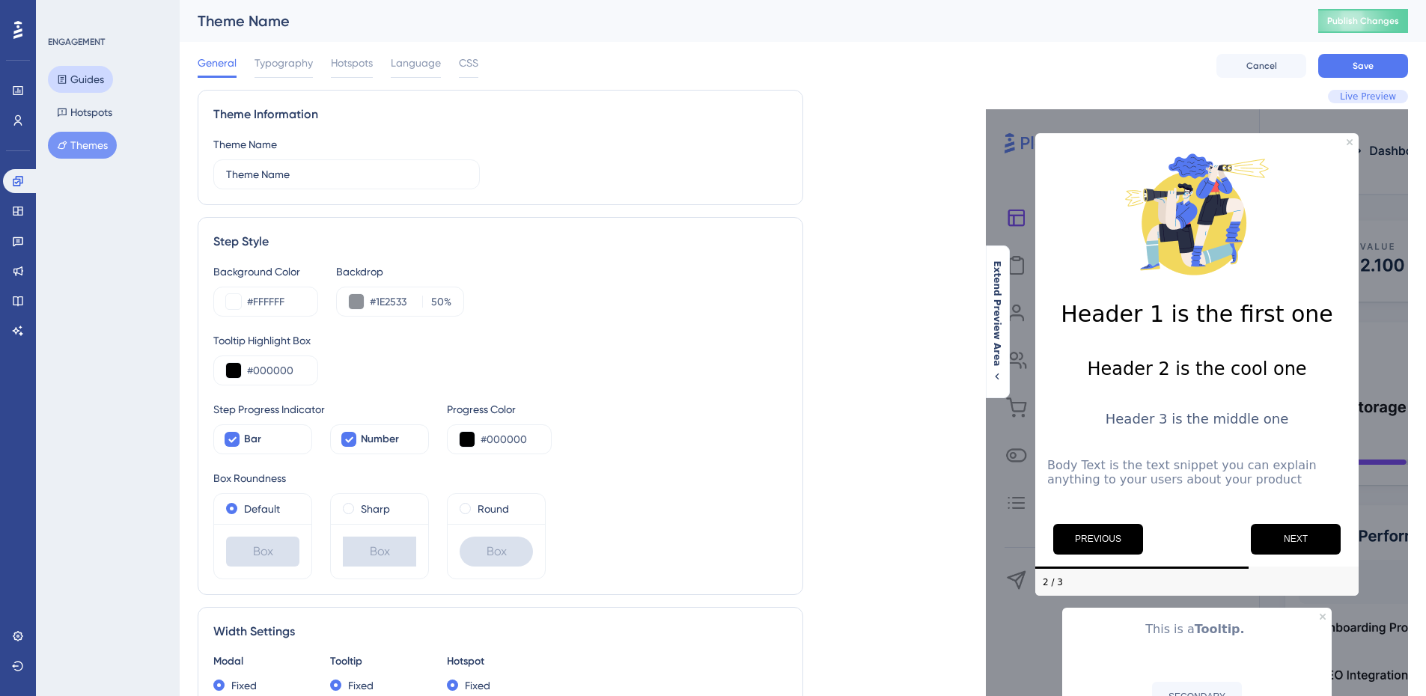
click at [91, 76] on button "Guides" at bounding box center [80, 79] width 65 height 27
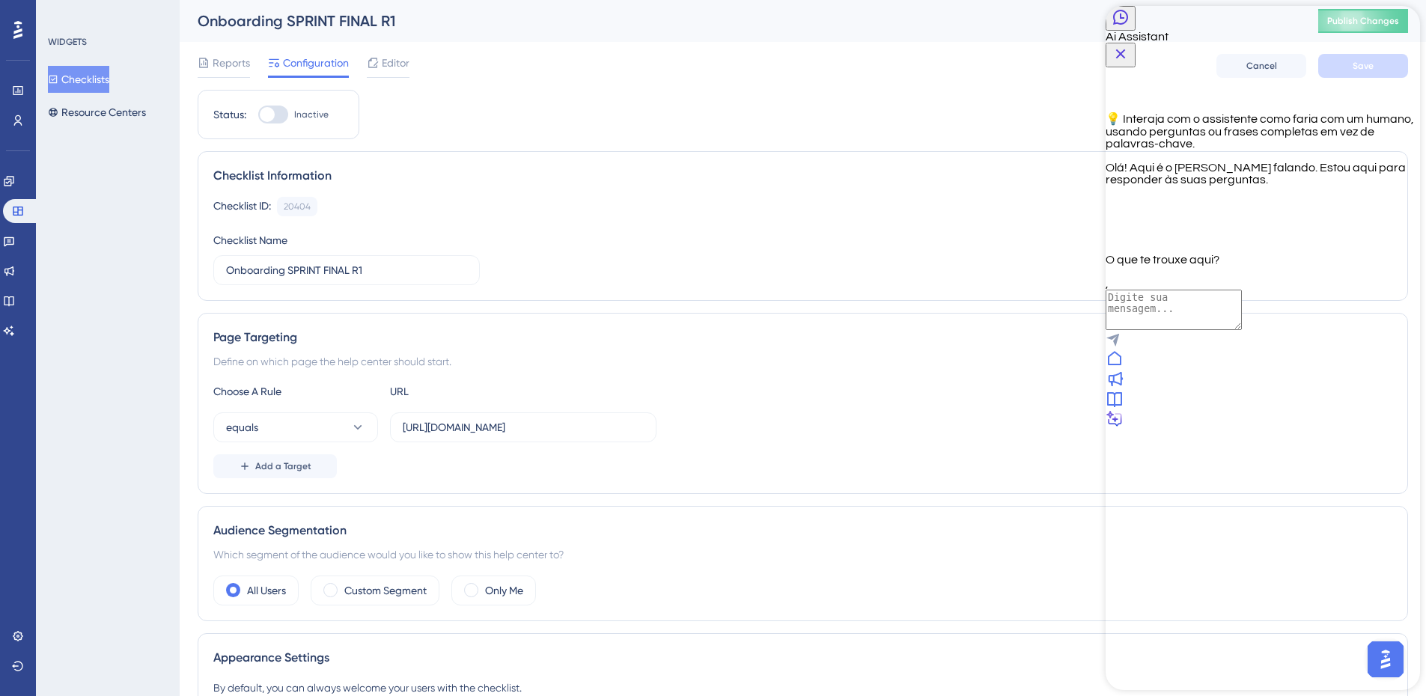
click at [1130, 45] on icon "Close Button" at bounding box center [1121, 54] width 18 height 18
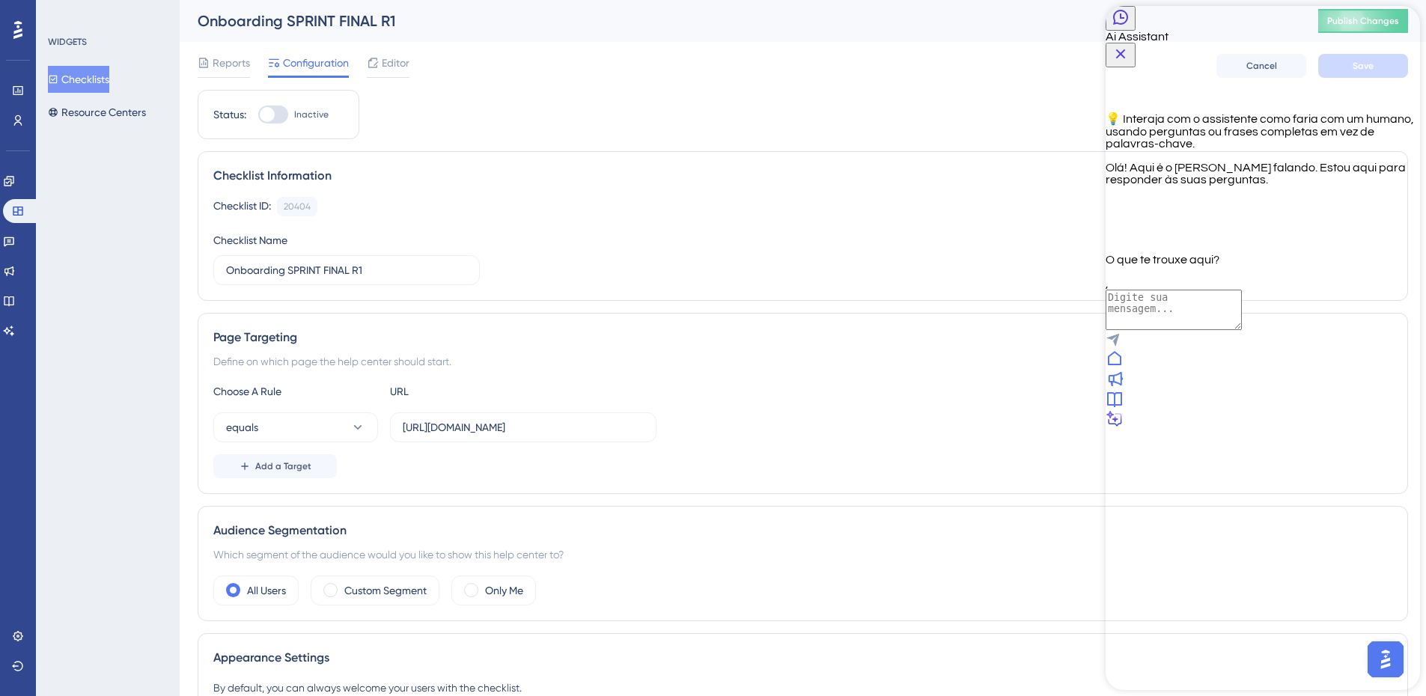
click at [1128, 25] on icon "Back Button" at bounding box center [1120, 17] width 15 height 15
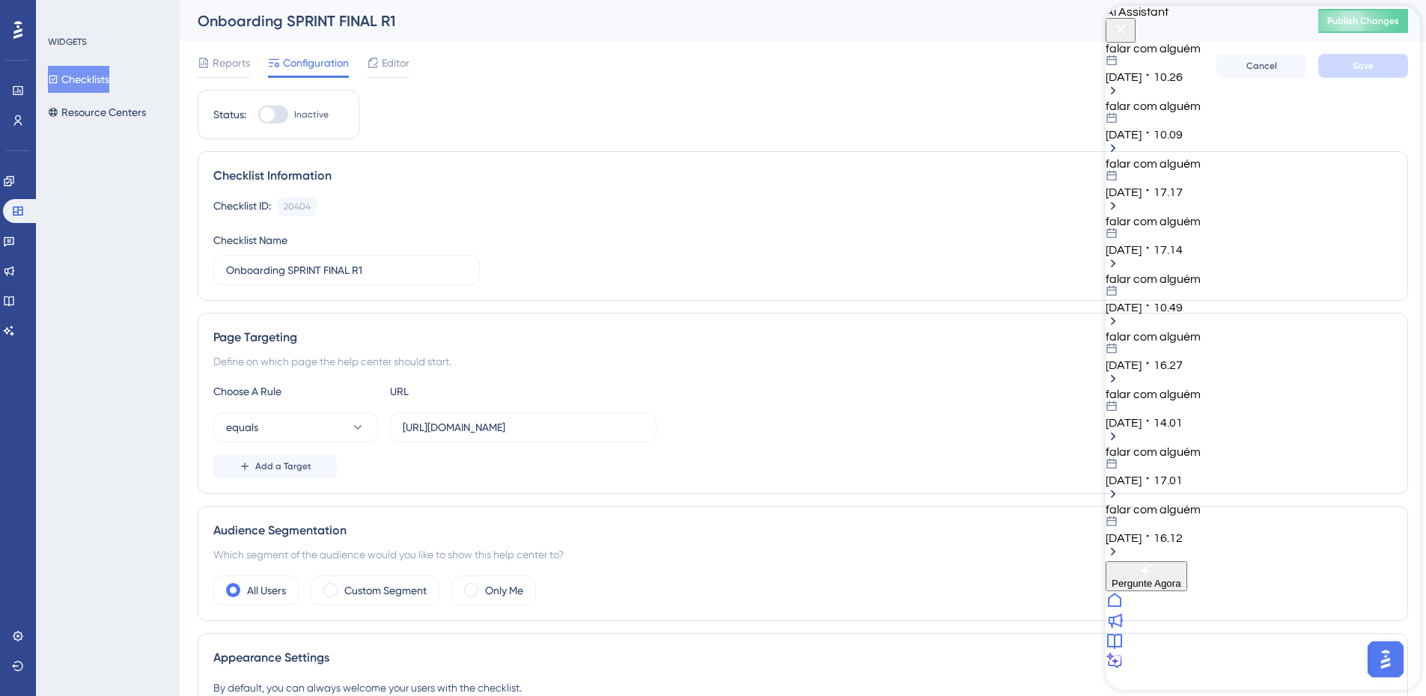
click at [1292, 55] on div "falar com alguém" at bounding box center [1263, 49] width 314 height 12
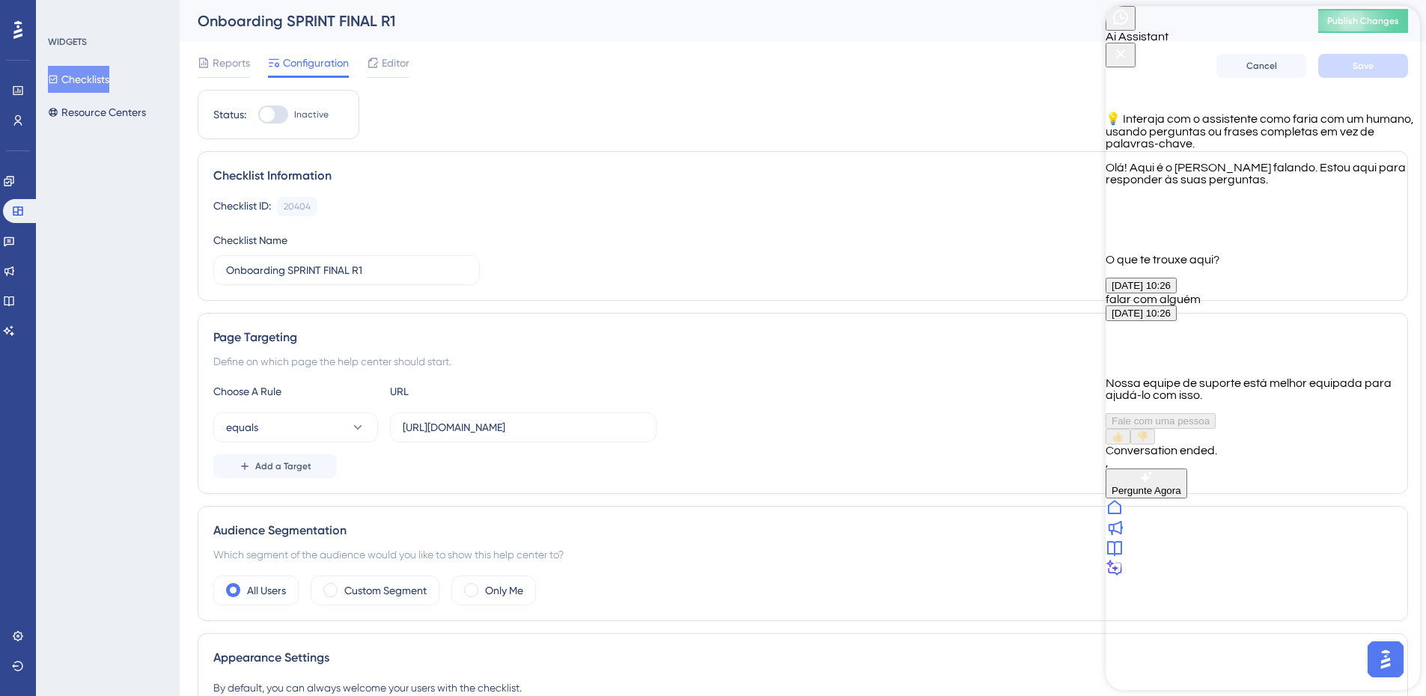
click at [1126, 49] on icon "Close Button" at bounding box center [1121, 54] width 10 height 10
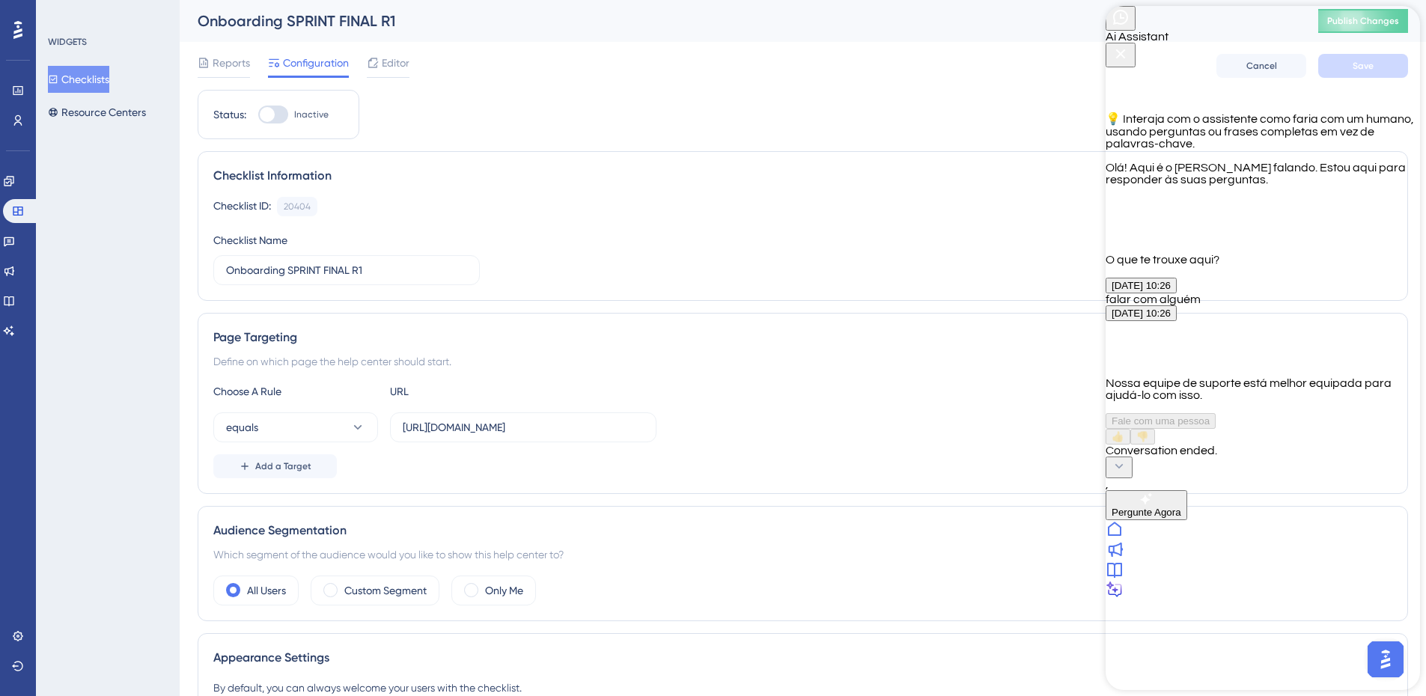
scroll to position [549, 0]
click at [1124, 517] on icon at bounding box center [1115, 508] width 18 height 18
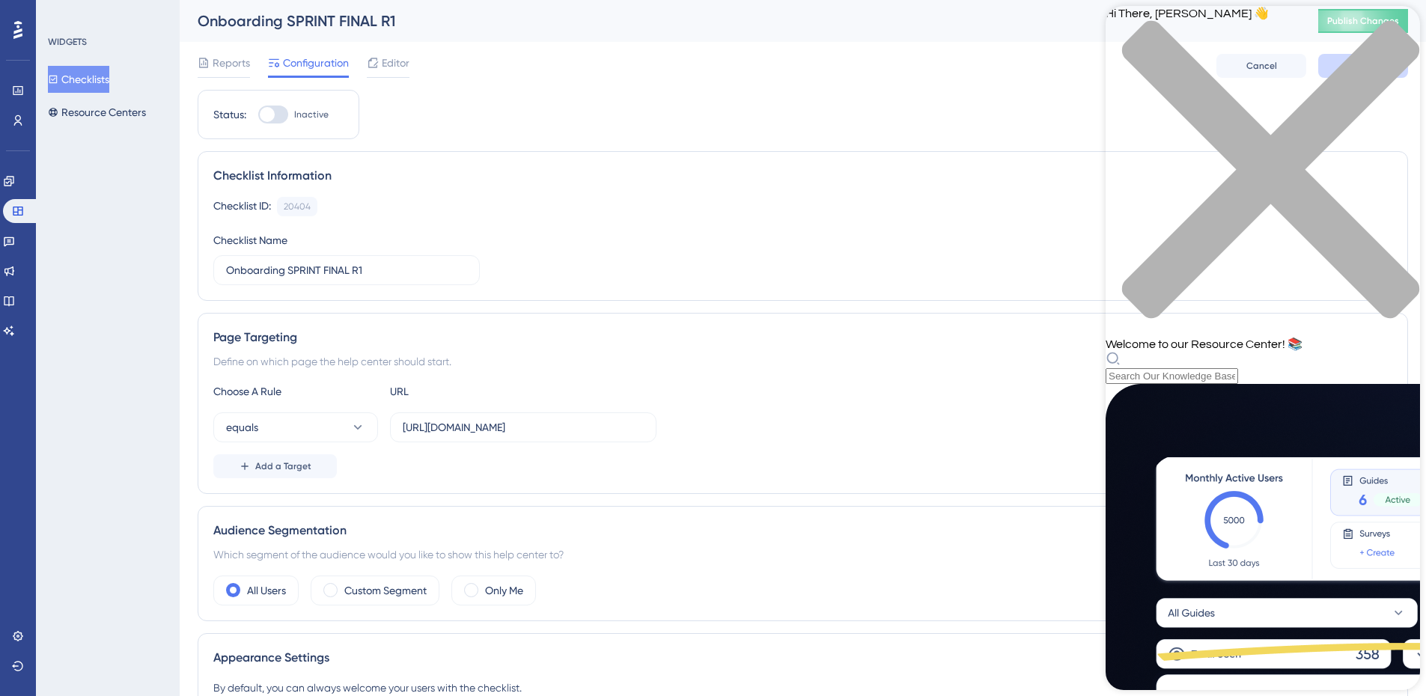
scroll to position [0, 0]
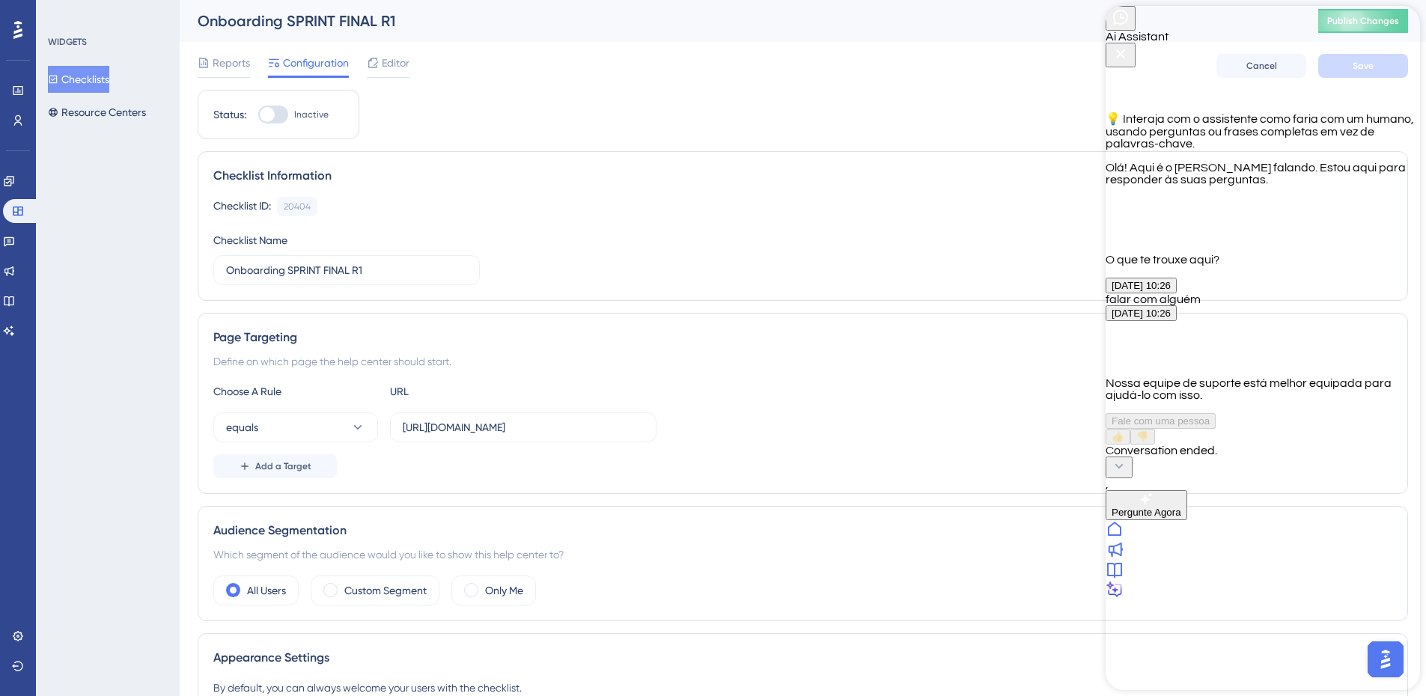
scroll to position [549, 0]
click at [1126, 49] on icon "Close Button" at bounding box center [1121, 54] width 10 height 10
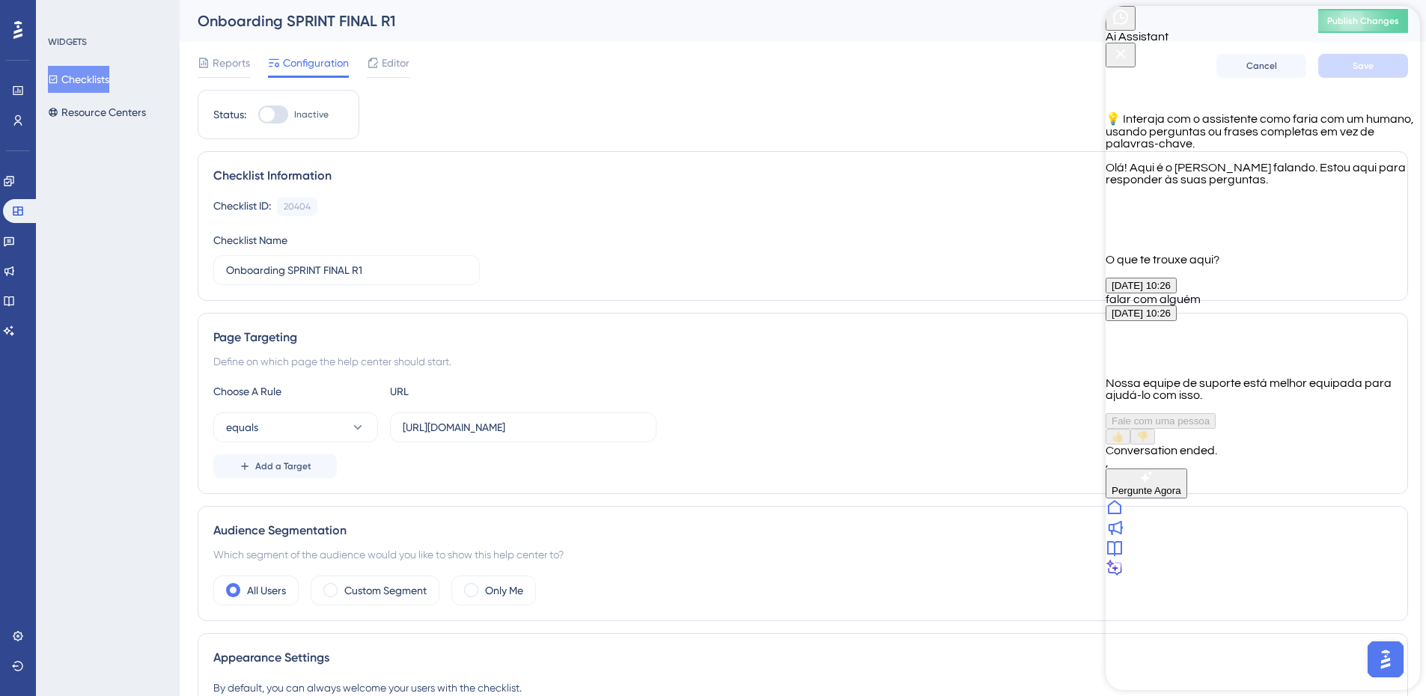
click at [1122, 556] on icon at bounding box center [1114, 548] width 15 height 15
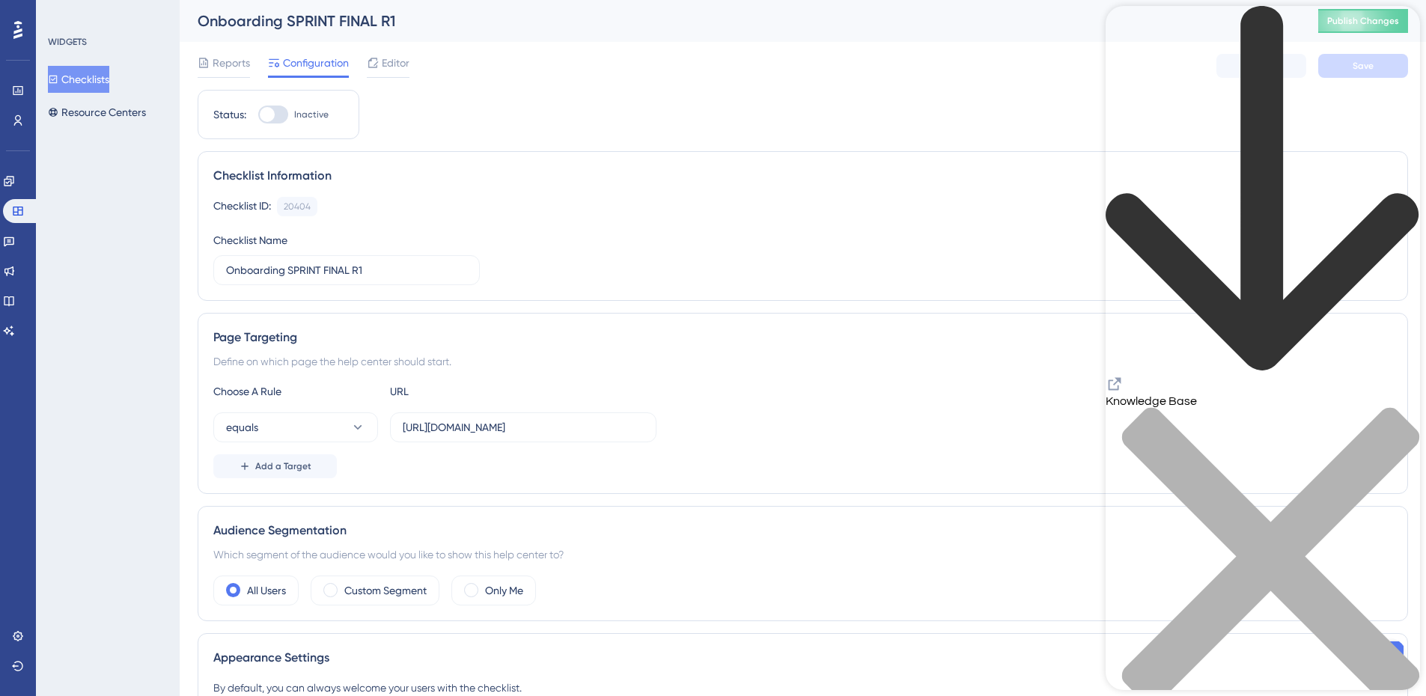
click at [1127, 35] on icon "back to header" at bounding box center [1263, 189] width 314 height 367
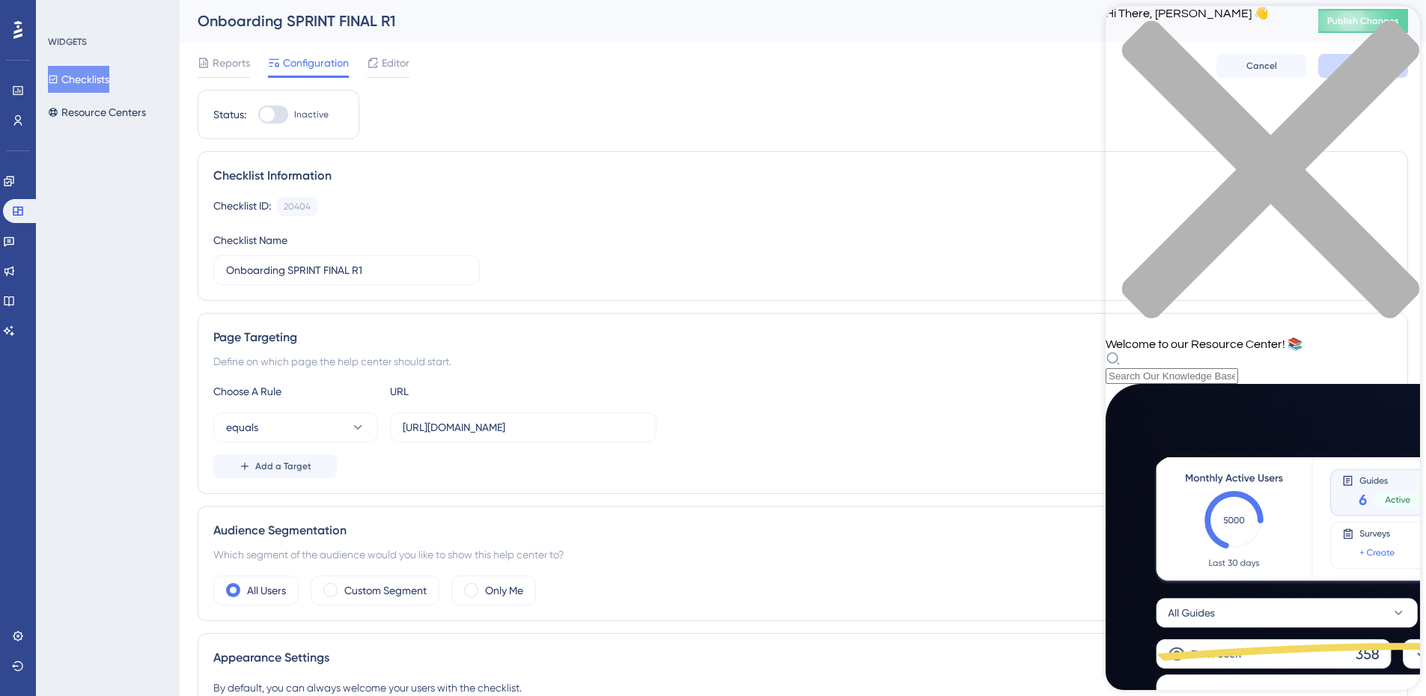
scroll to position [0, 0]
click at [1234, 351] on div "Resource Center Header" at bounding box center [1263, 367] width 314 height 33
click at [1239, 85] on div "Hi There, [PERSON_NAME] 👋 Welcome to our Resource Center! 📚" at bounding box center [1263, 195] width 314 height 378
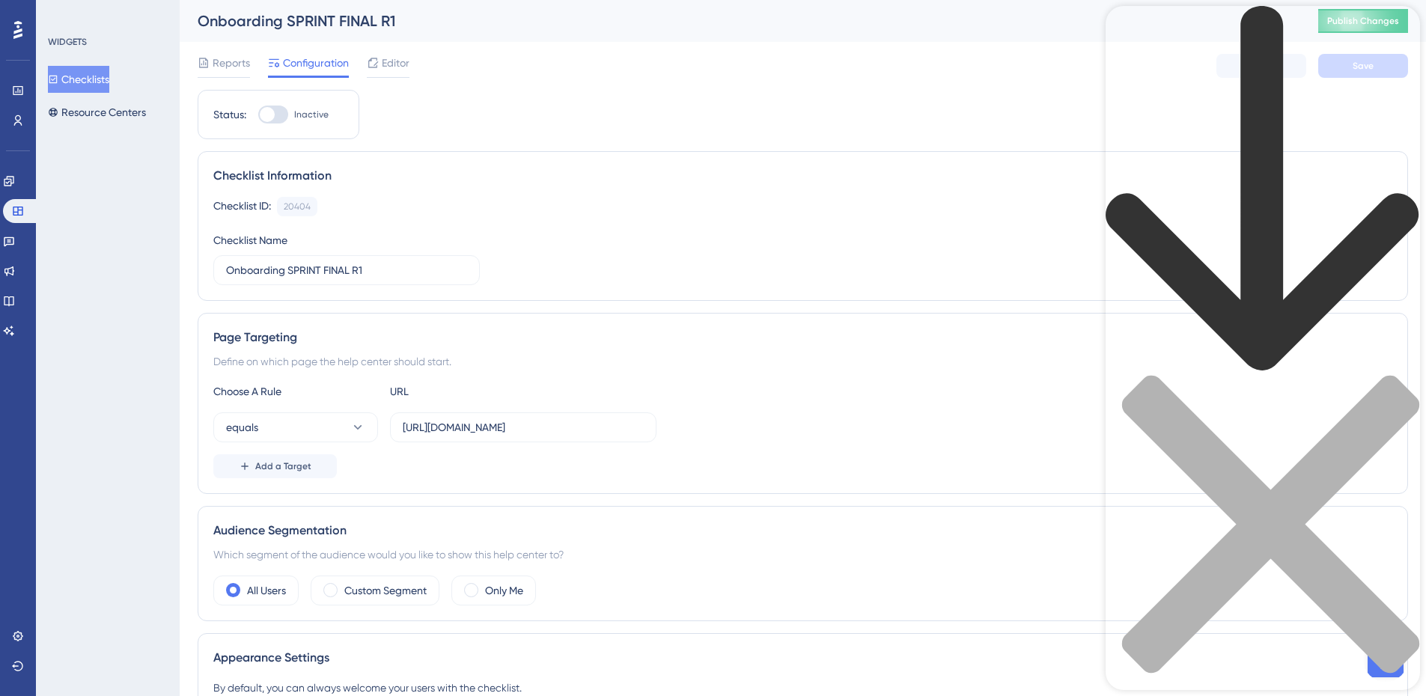
type input "imagens"
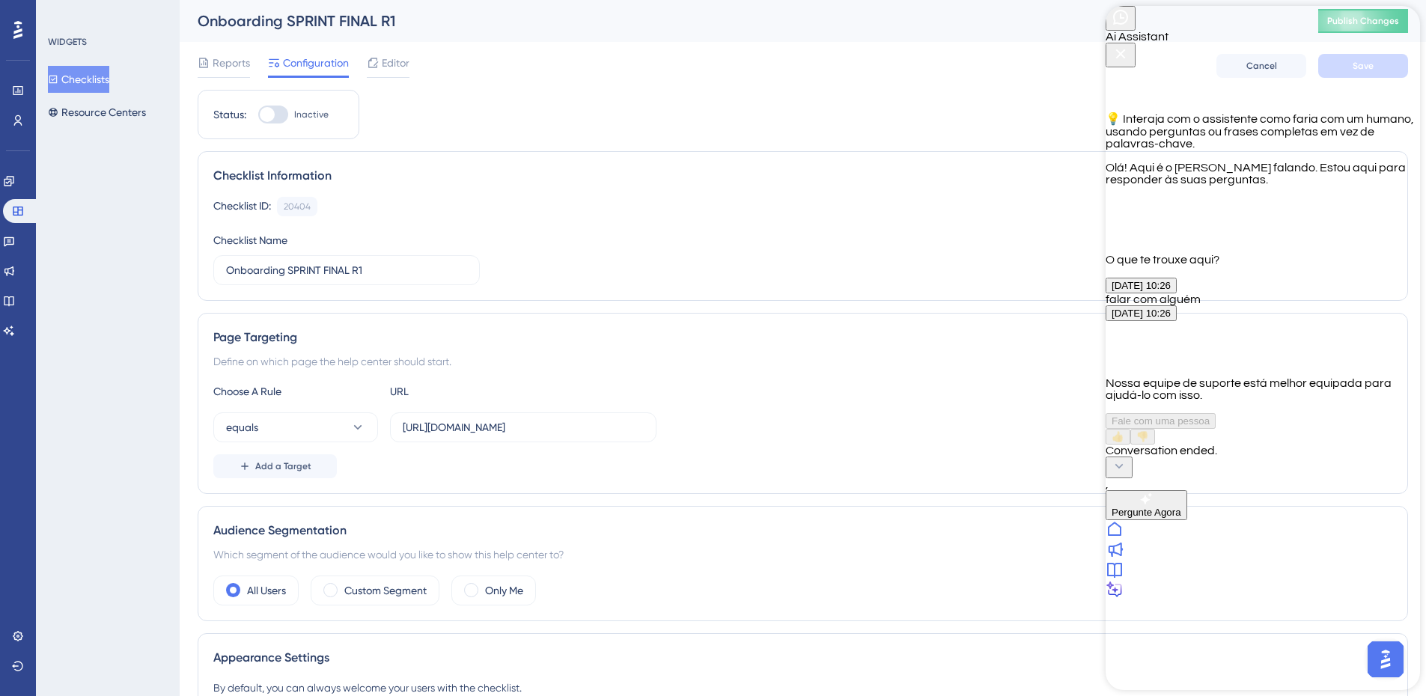
scroll to position [549, 0]
click at [1284, 425] on div "Ai Assistant 💡 Interaja com o assistente como faria com um humano, usando pergu…" at bounding box center [1263, 252] width 314 height 493
click at [1130, 45] on icon "Close Button" at bounding box center [1121, 54] width 18 height 18
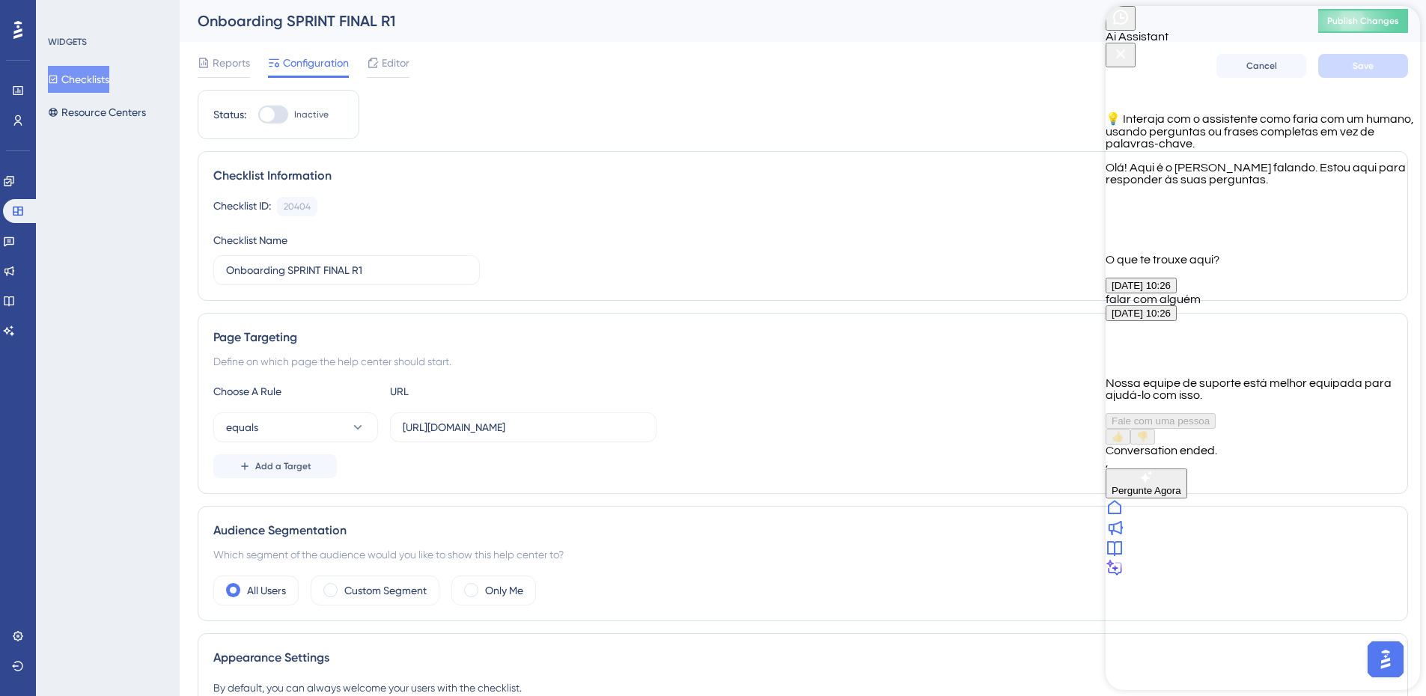
click at [1298, 559] on div at bounding box center [1263, 549] width 314 height 20
